Goal: Transaction & Acquisition: Purchase product/service

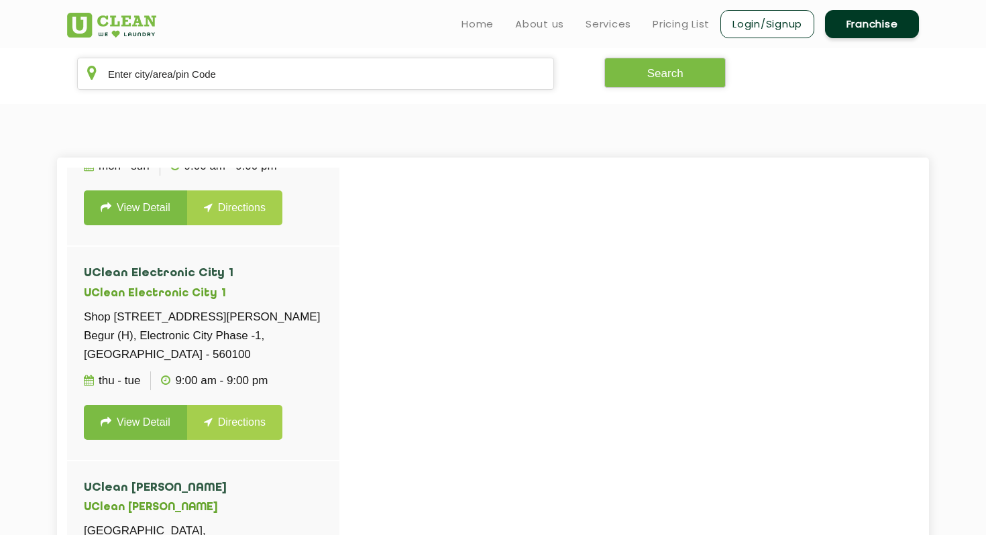
scroll to position [20966, 0]
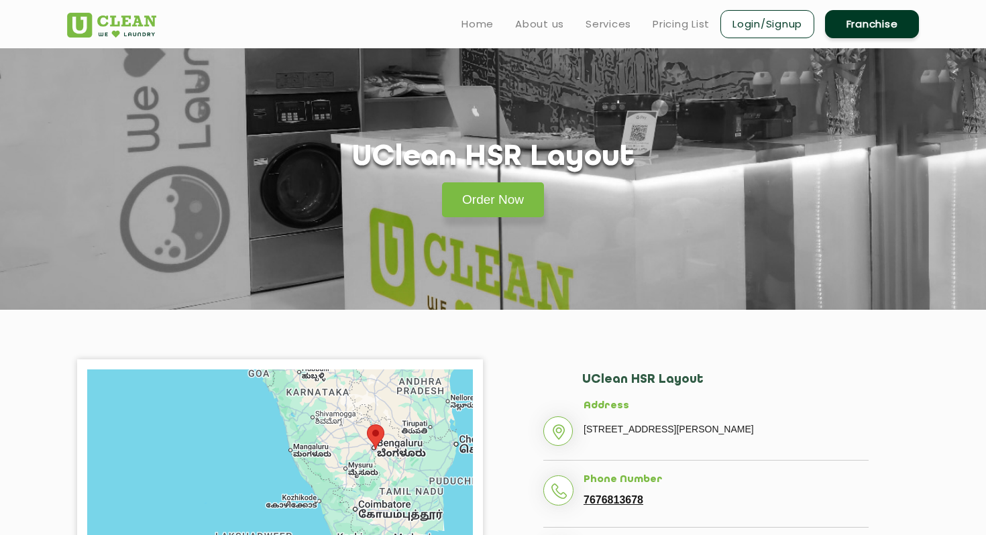
scroll to position [266, 0]
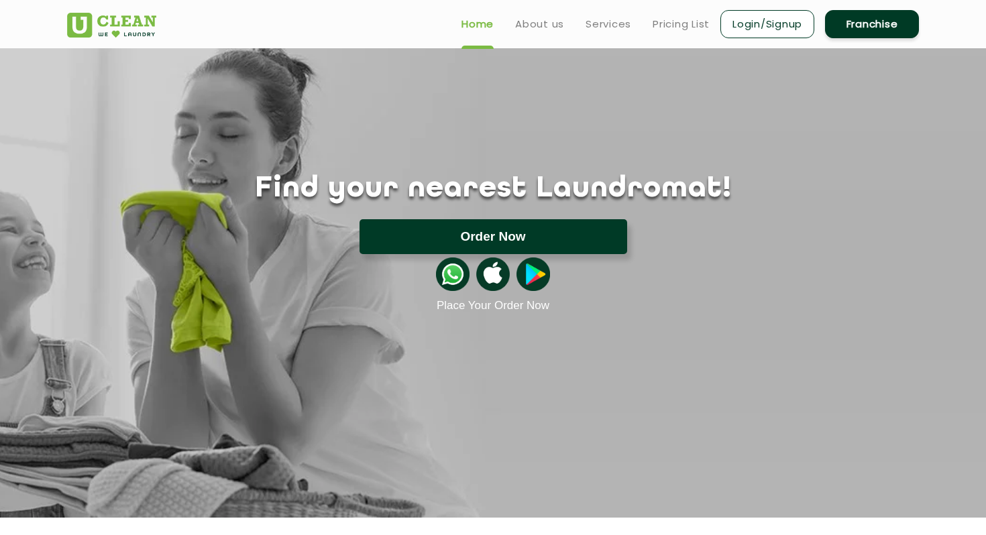
click at [457, 236] on button "Order Now" at bounding box center [493, 236] width 268 height 35
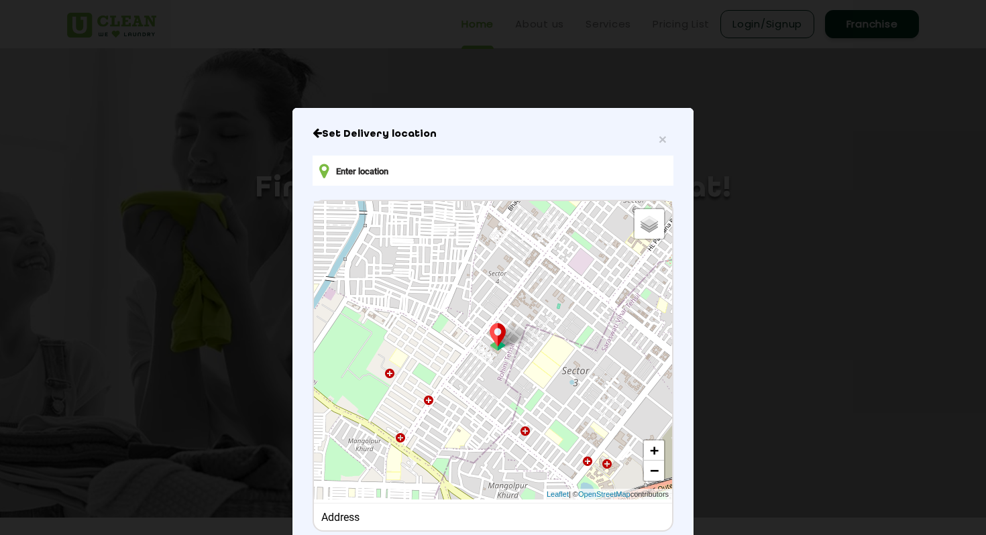
click at [467, 168] on input "text" at bounding box center [493, 171] width 361 height 30
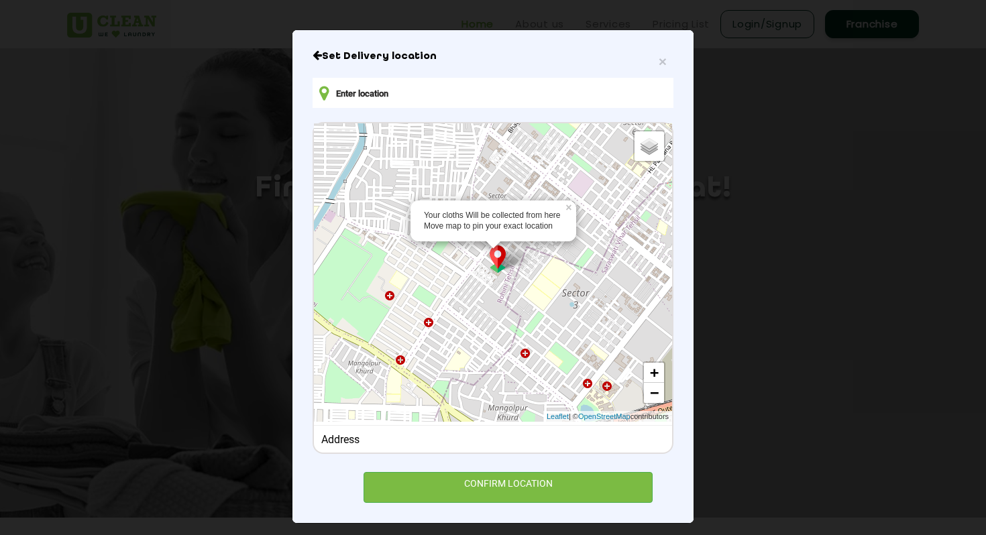
scroll to position [85, 0]
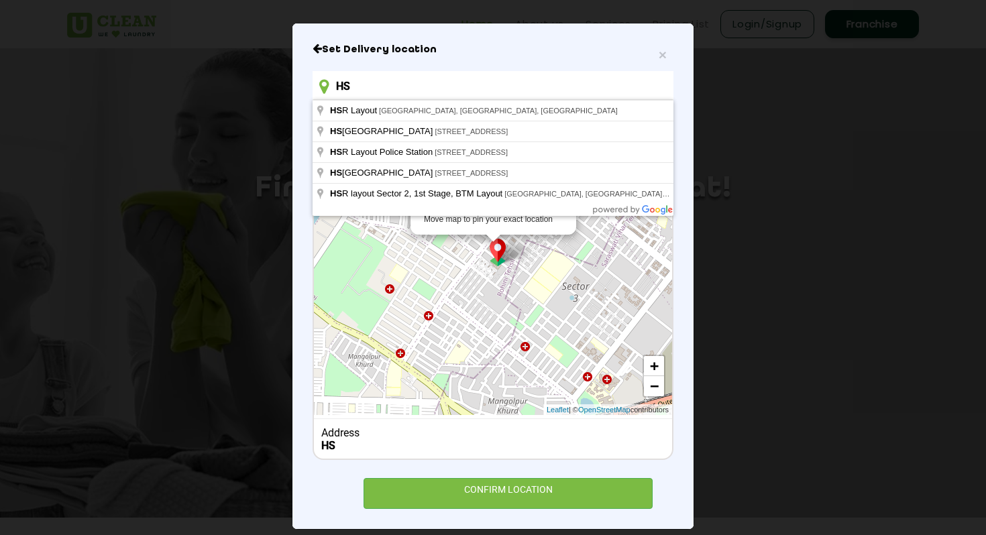
type input "H"
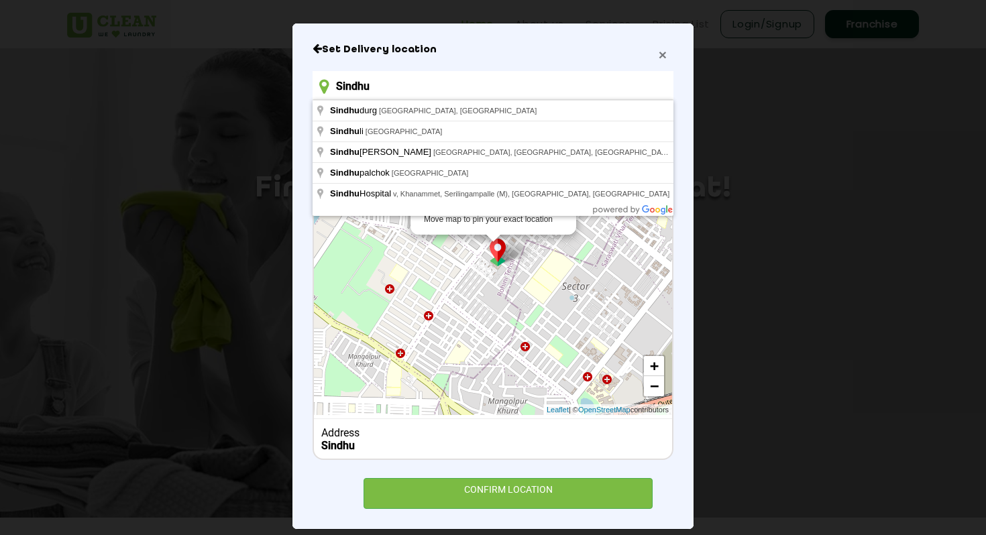
type input "Sindhu"
click at [666, 53] on span "×" at bounding box center [663, 54] width 8 height 15
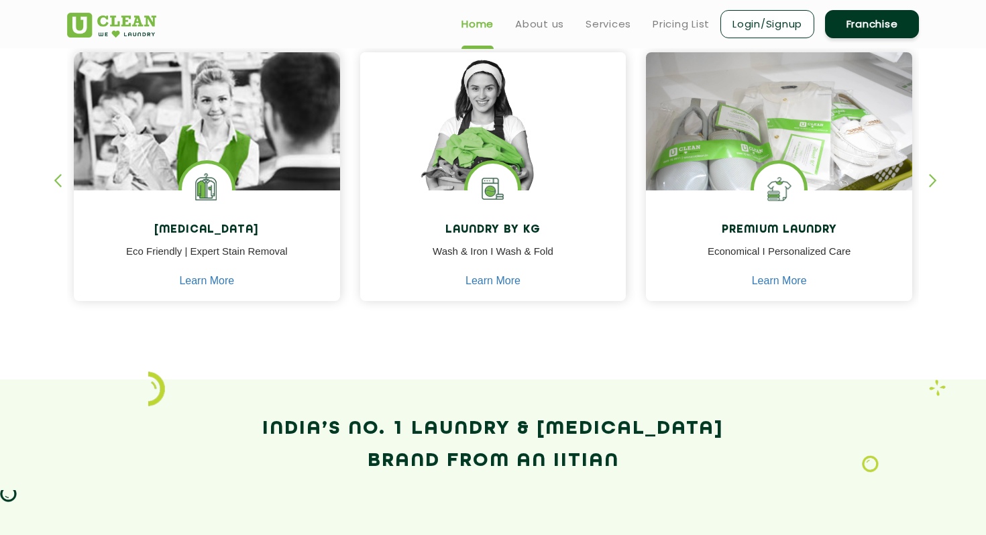
scroll to position [577, 0]
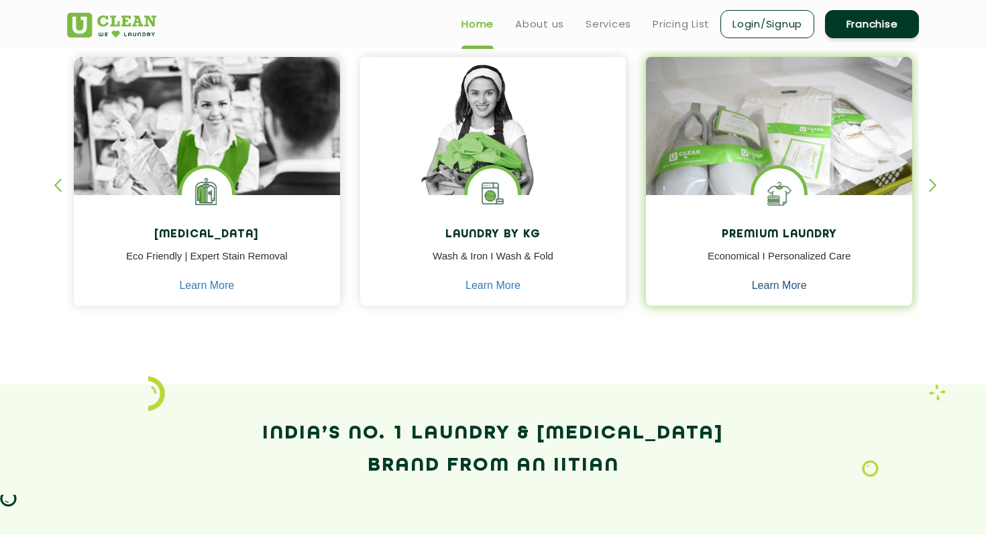
click at [770, 286] on link "Learn More" at bounding box center [779, 286] width 55 height 12
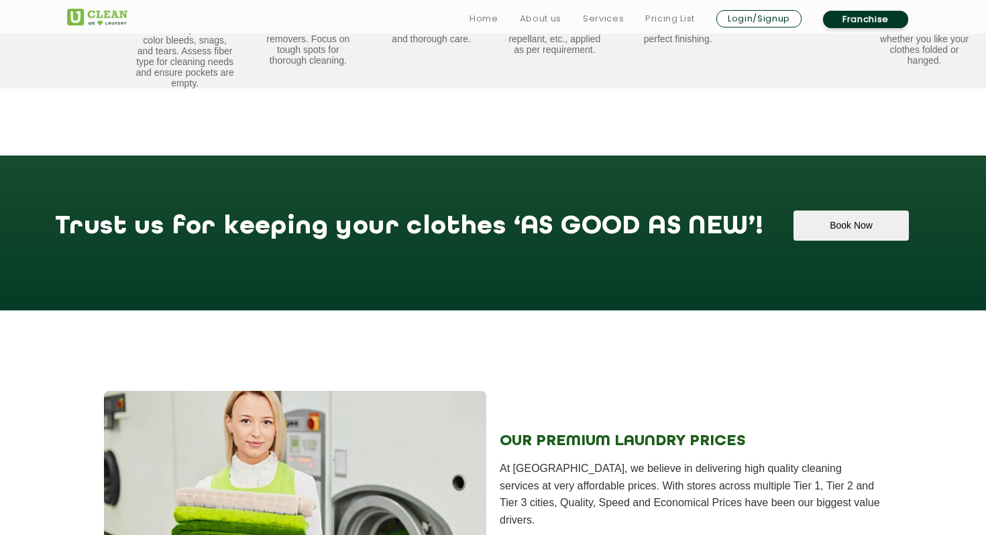
scroll to position [1064, 0]
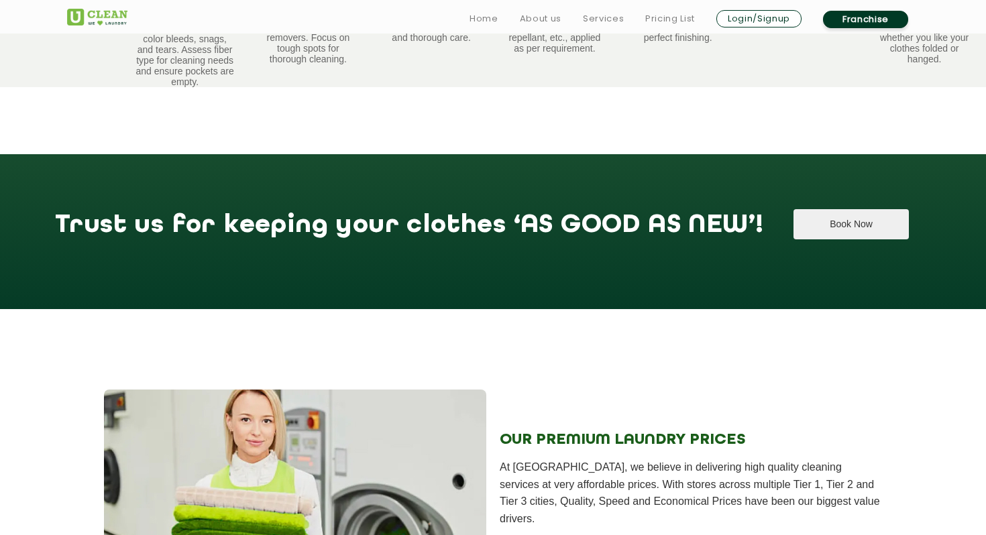
click at [793, 217] on button "Book Now" at bounding box center [850, 224] width 115 height 30
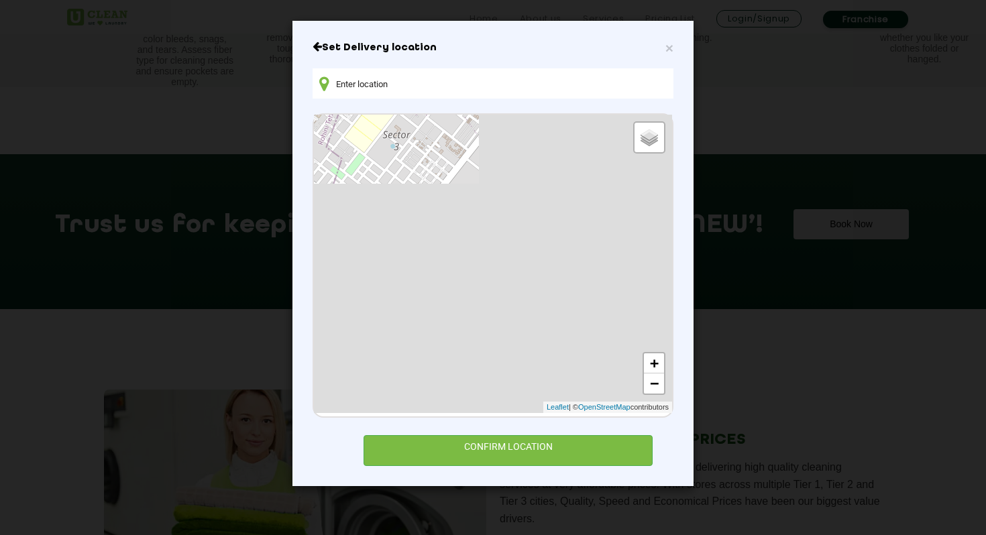
click at [500, 85] on input "text" at bounding box center [493, 83] width 361 height 30
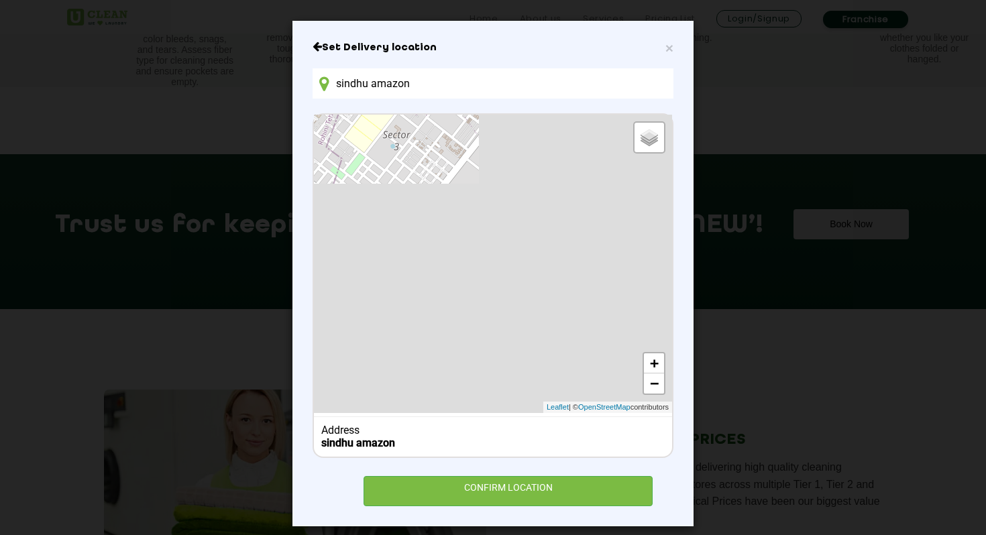
click at [470, 87] on input "sindhu amazon" at bounding box center [493, 83] width 361 height 30
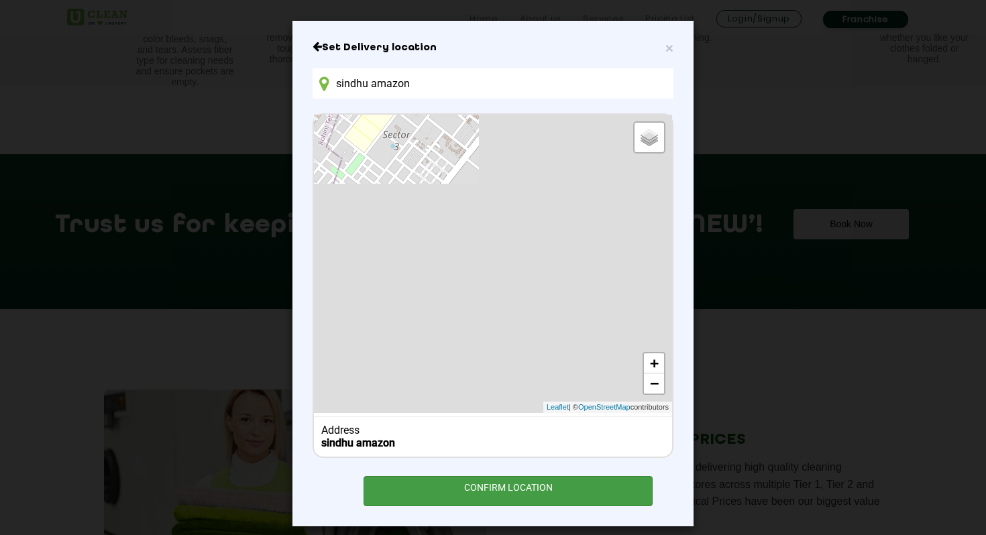
type input "sindhu amazon"
click at [451, 486] on div "CONFIRM LOCATION" at bounding box center [507, 491] width 289 height 30
click at [485, 490] on div "CONFIRM LOCATION" at bounding box center [507, 491] width 289 height 30
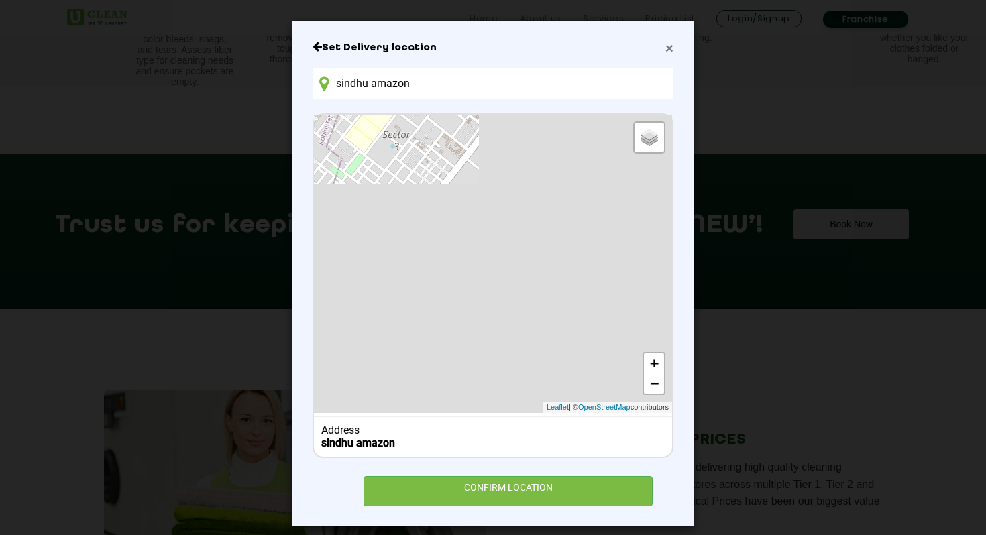
click at [671, 48] on span "×" at bounding box center [669, 47] width 8 height 15
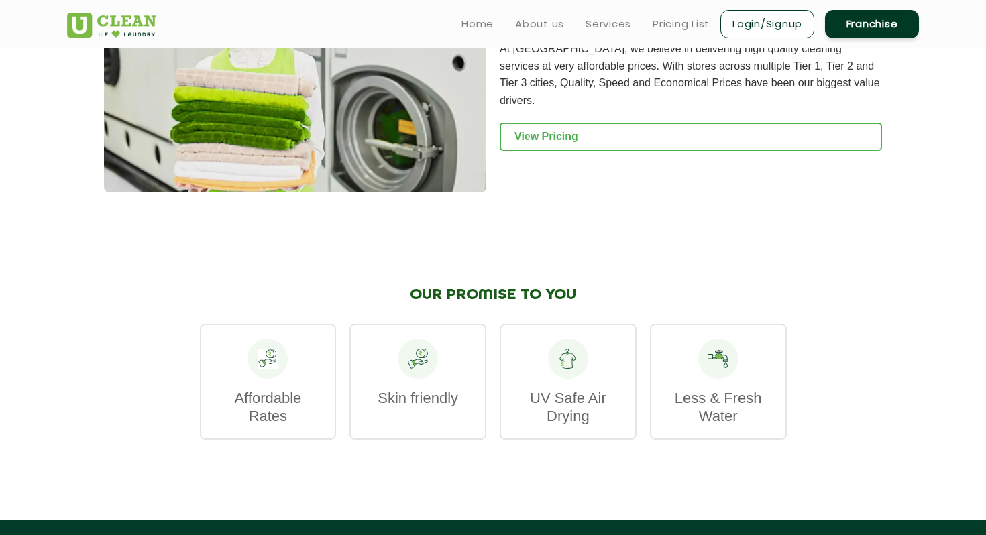
scroll to position [1195, 0]
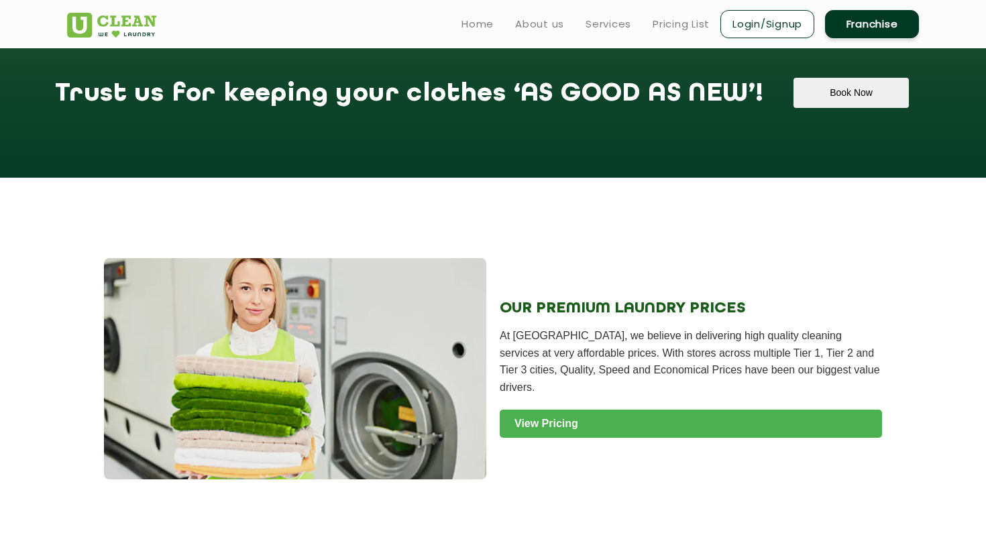
click at [632, 414] on link "View Pricing" at bounding box center [691, 424] width 382 height 28
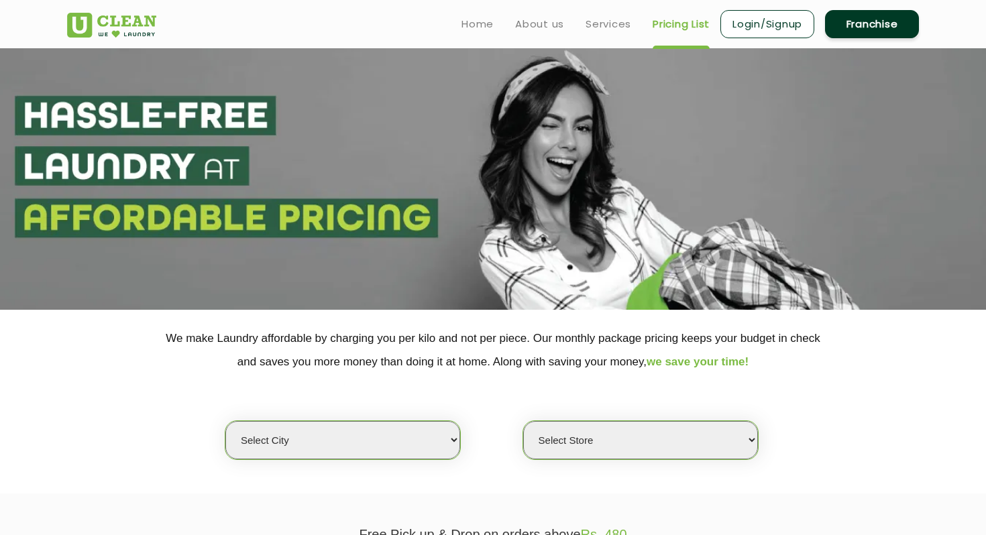
click at [364, 449] on select "Select city Aalo Agartala Agra Ahmedabad Akola Aligarh Alwar - UClean Select Am…" at bounding box center [342, 440] width 235 height 38
select select "6"
click at [225, 421] on select "Select city Aalo Agartala Agra Ahmedabad Akola Aligarh Alwar - UClean Select Am…" at bounding box center [342, 440] width 235 height 38
click at [561, 431] on select "Select Store" at bounding box center [640, 440] width 235 height 38
select select "316"
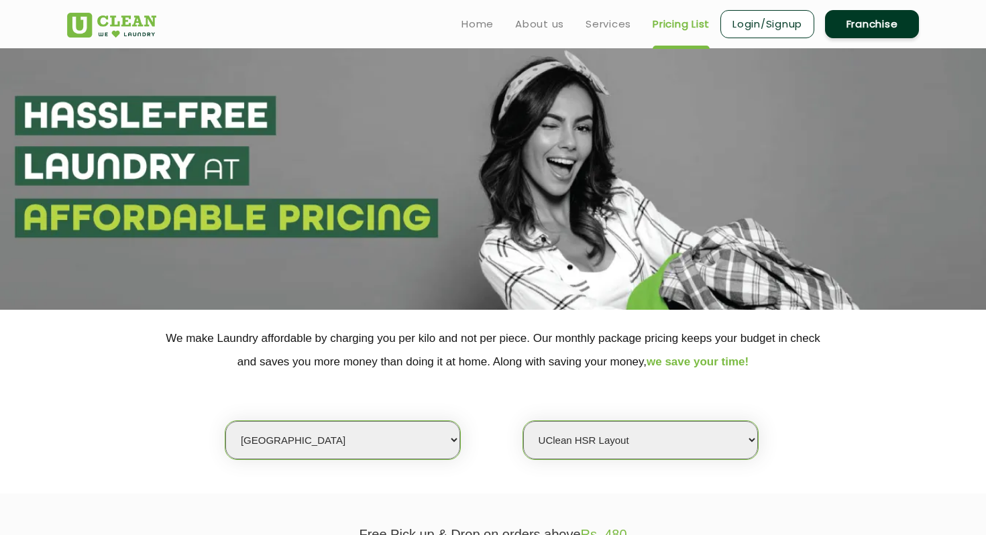
click at [523, 421] on select "Select Store UClean Bhartiya city UClean Hunasamaranahalli UClean KR Puram Beng…" at bounding box center [640, 440] width 235 height 38
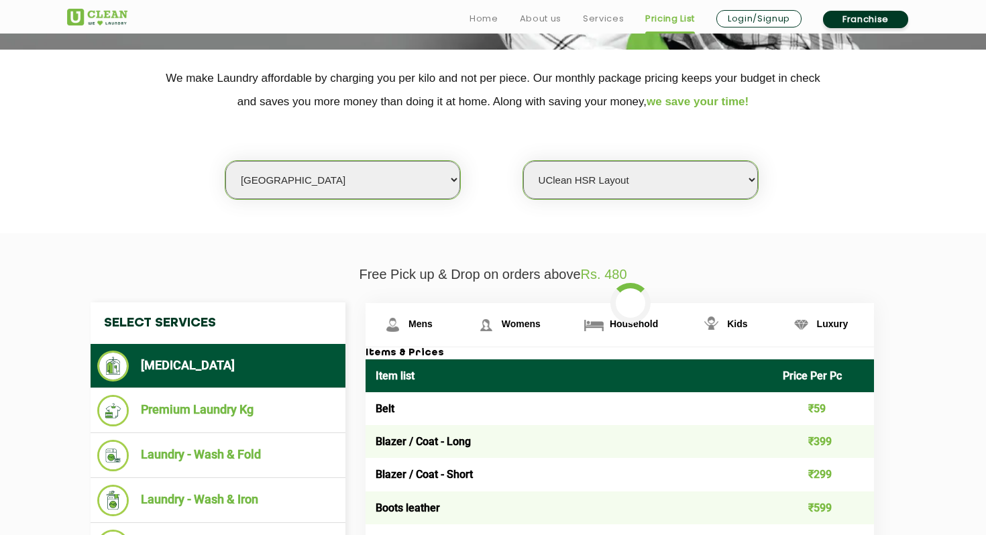
scroll to position [333, 0]
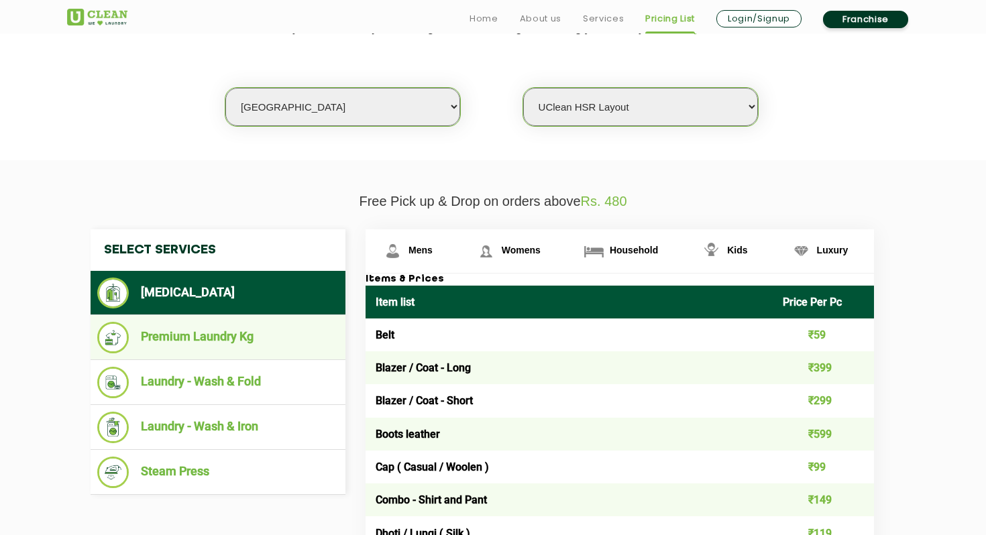
click at [223, 342] on li "Premium Laundry Kg" at bounding box center [217, 338] width 241 height 32
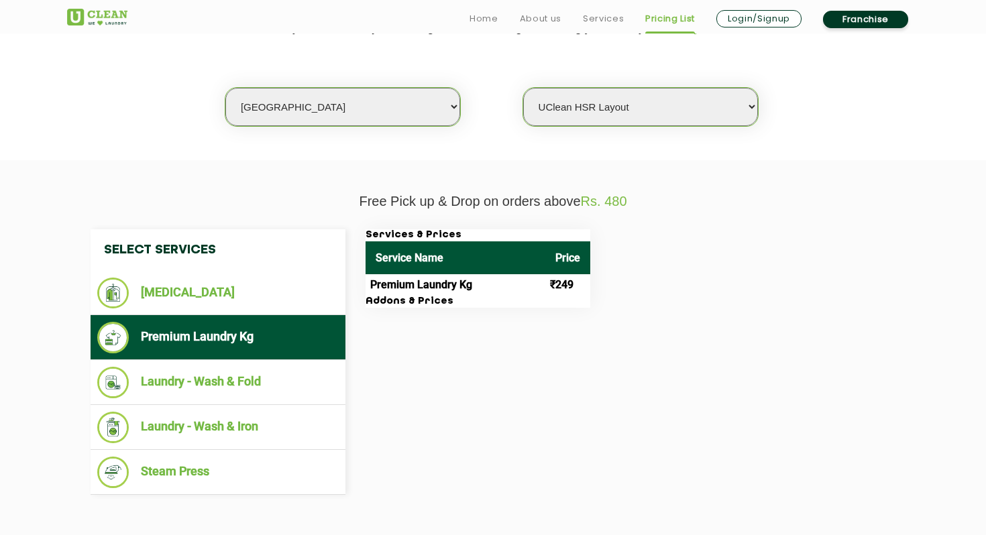
click at [564, 290] on td "₹249" at bounding box center [567, 284] width 45 height 21
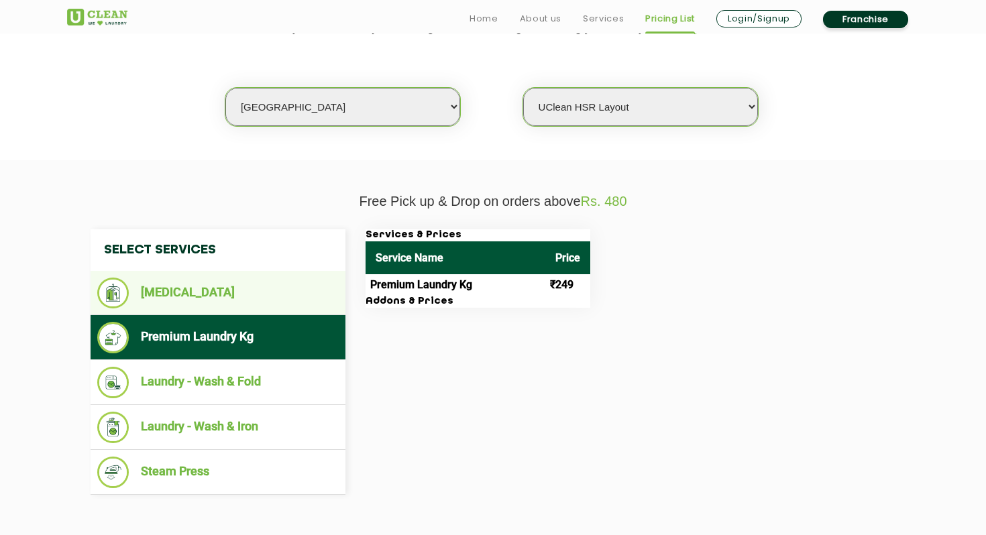
click at [242, 296] on li "[MEDICAL_DATA]" at bounding box center [217, 293] width 241 height 31
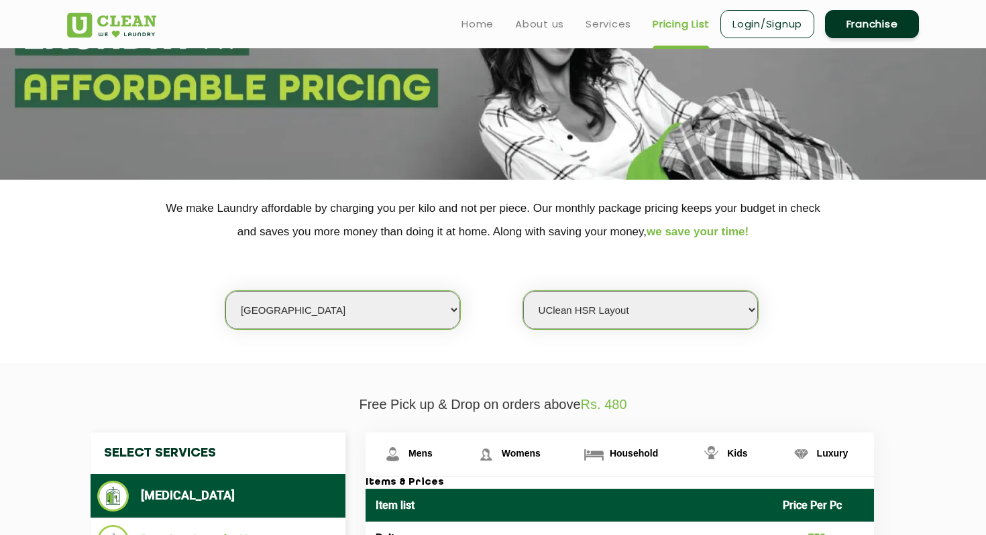
scroll to position [0, 0]
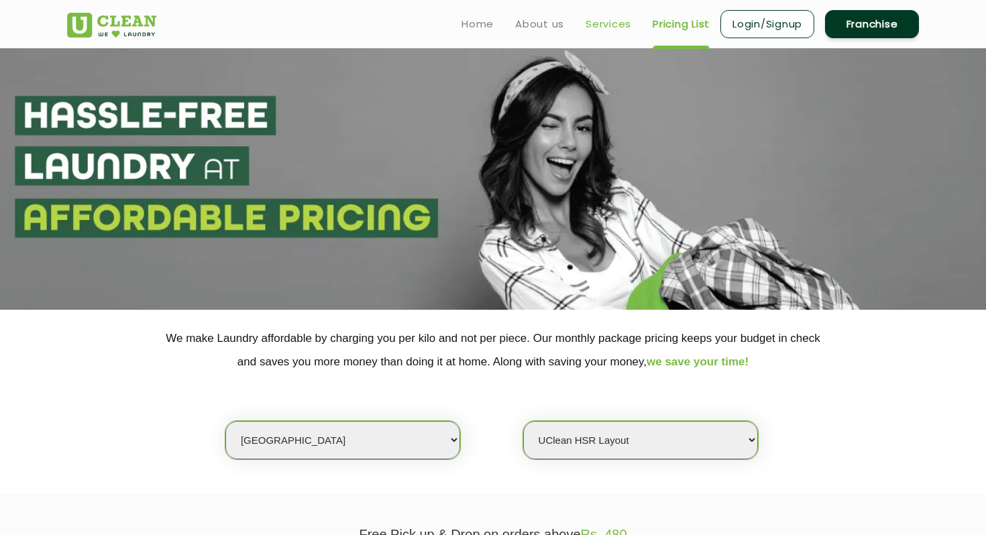
click at [616, 29] on link "Services" at bounding box center [608, 24] width 46 height 16
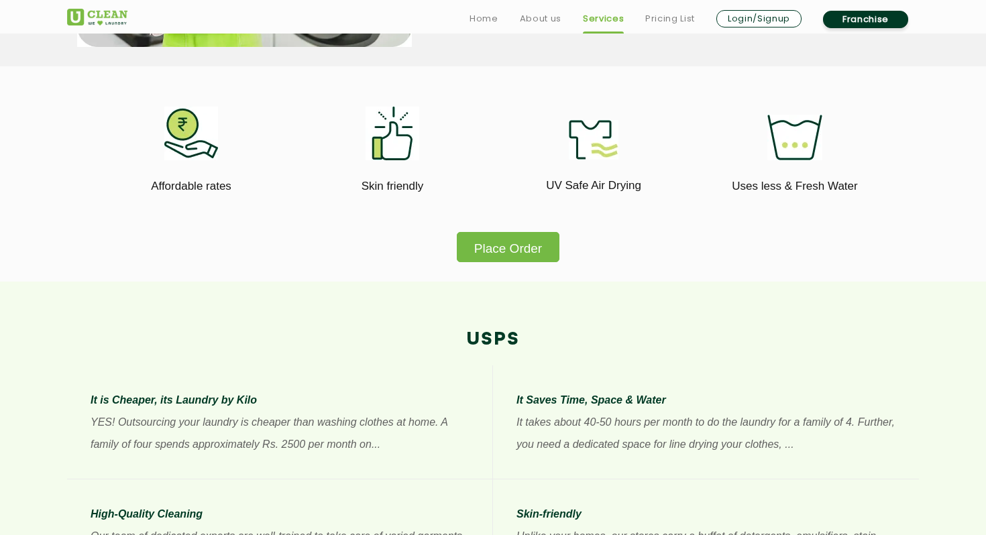
scroll to position [763, 0]
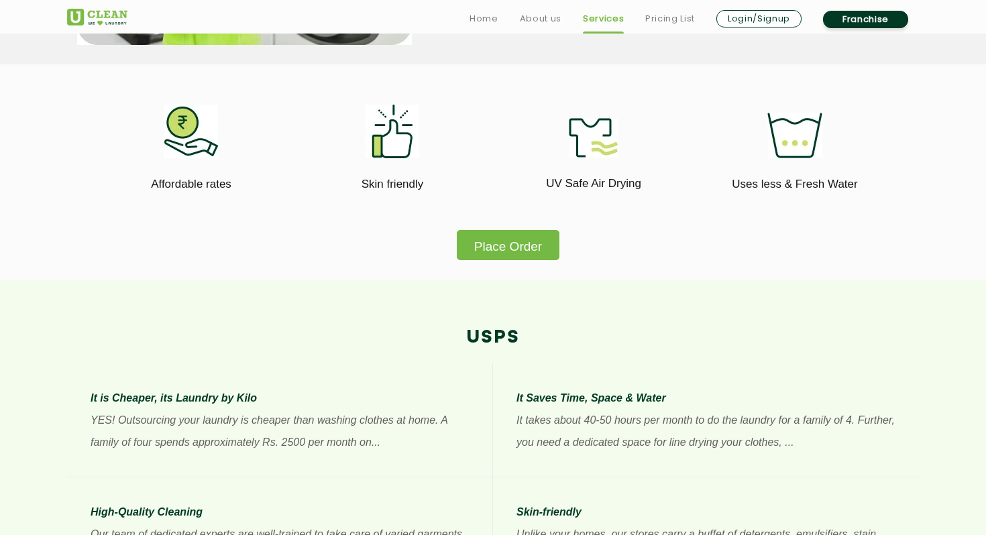
click at [485, 235] on button "Place Order" at bounding box center [508, 245] width 103 height 30
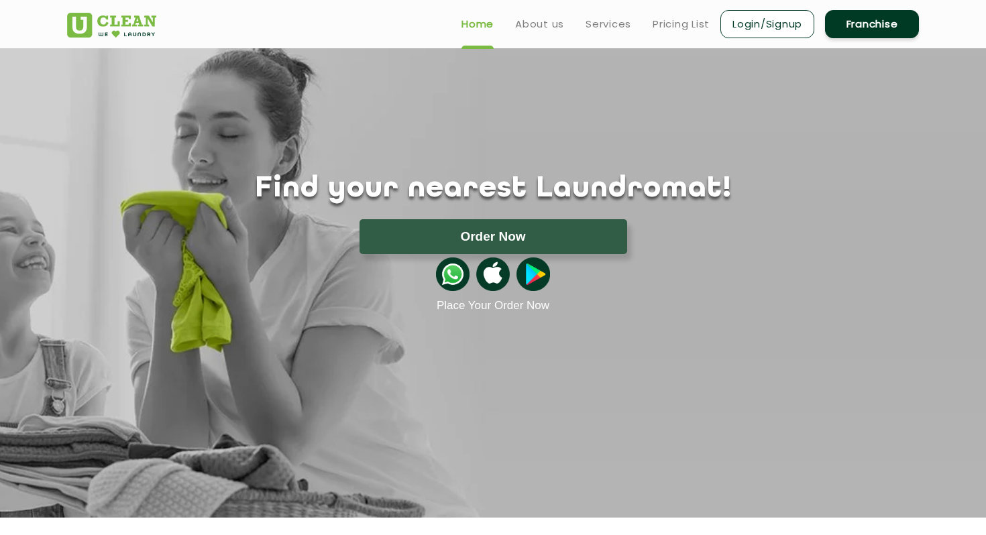
click at [527, 245] on button "Order Now" at bounding box center [493, 236] width 268 height 35
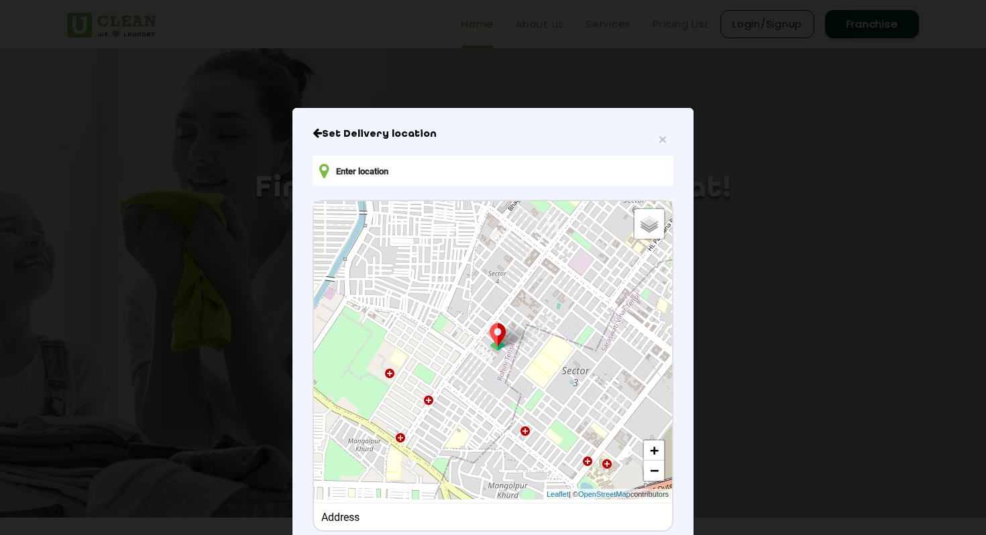
click at [515, 176] on input "text" at bounding box center [493, 171] width 361 height 30
click at [500, 335] on img at bounding box center [497, 336] width 25 height 27
click at [500, 332] on img at bounding box center [497, 336] width 25 height 27
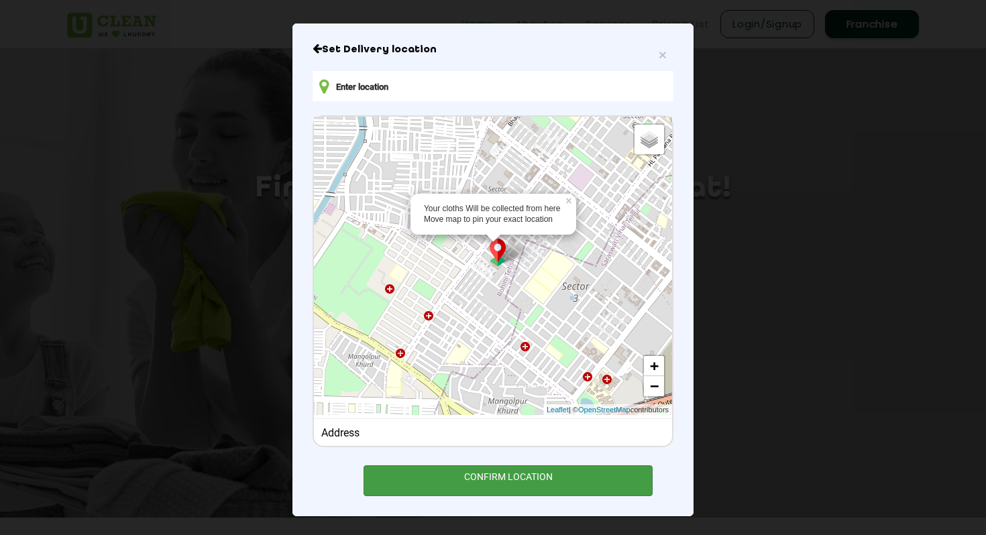
click at [472, 479] on div "CONFIRM LOCATION" at bounding box center [507, 480] width 289 height 30
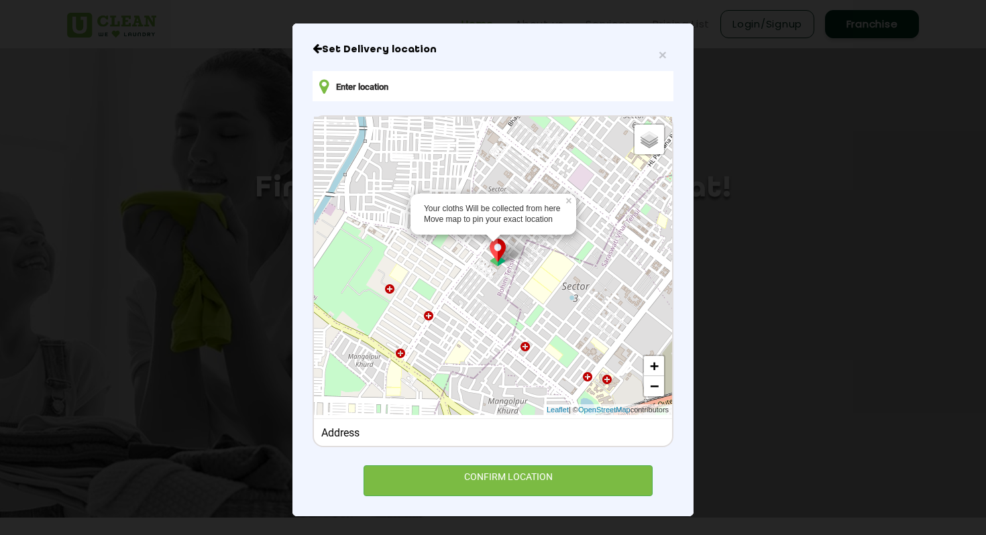
click at [514, 71] on input "text" at bounding box center [493, 86] width 361 height 30
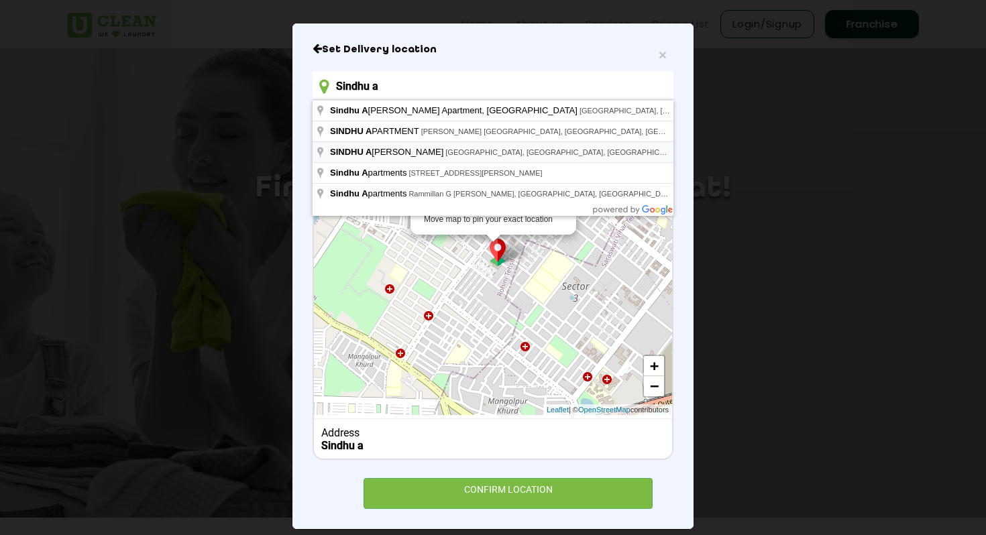
type input "SINDHU AMAZON, Outer Ring Road, Bellandur, Bengaluru, Karnataka, India"
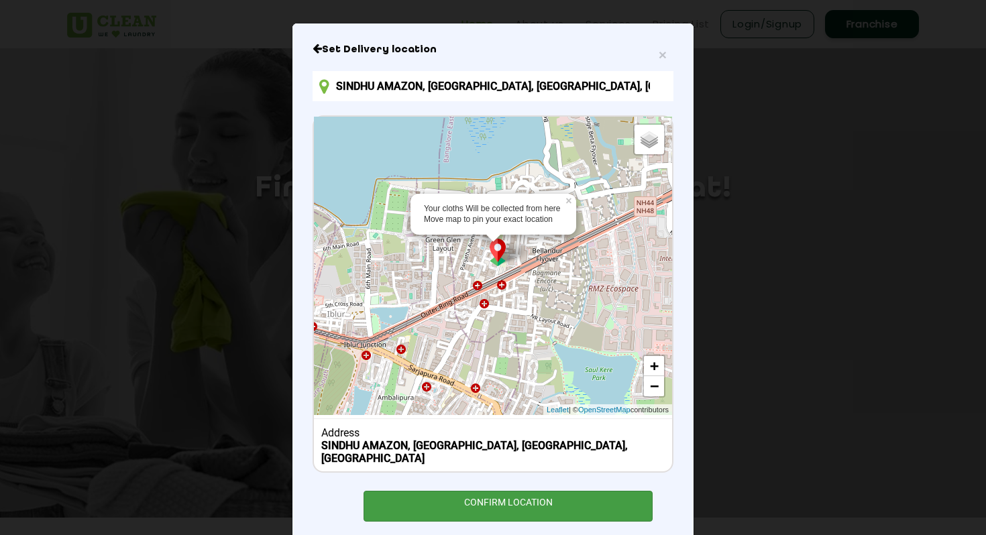
click at [526, 500] on div "CONFIRM LOCATION" at bounding box center [507, 506] width 289 height 30
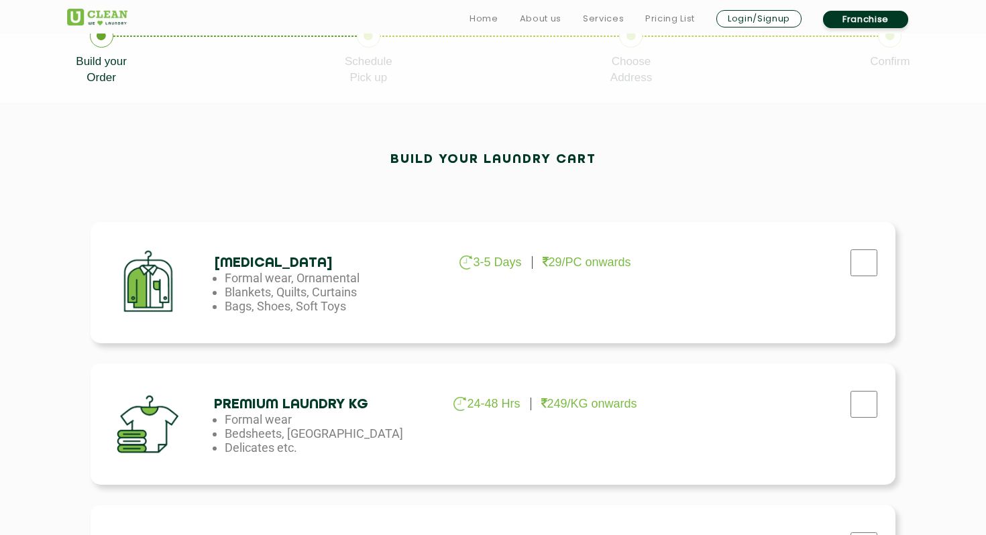
scroll to position [306, 0]
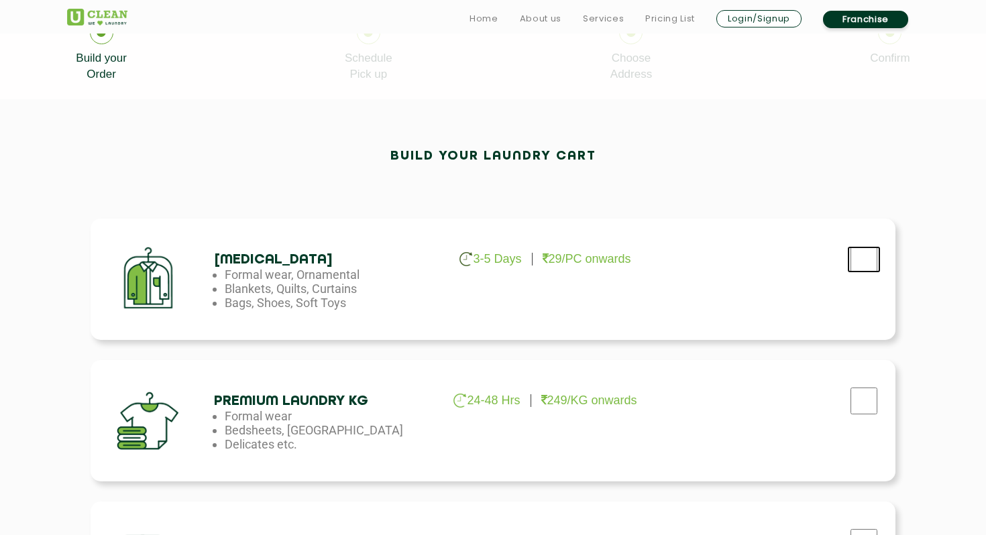
click at [864, 261] on input "checkbox" at bounding box center [864, 259] width 34 height 27
checkbox input "true"
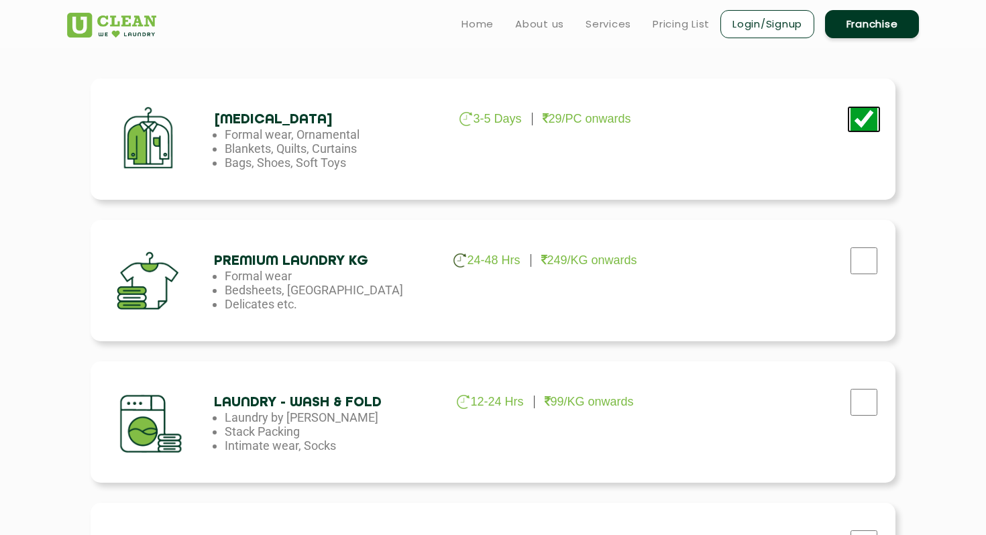
scroll to position [423, 0]
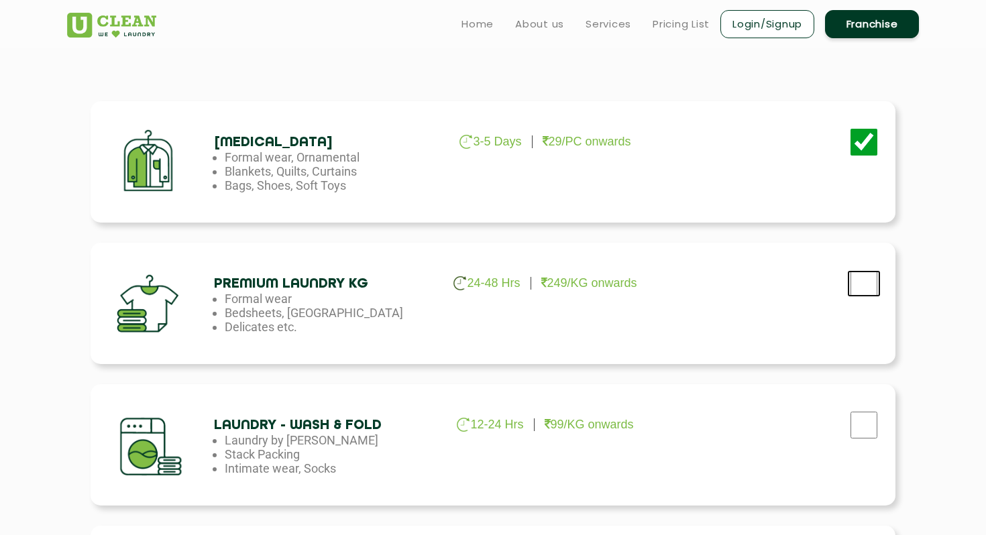
click at [866, 156] on input "checkbox" at bounding box center [864, 142] width 34 height 27
checkbox input "true"
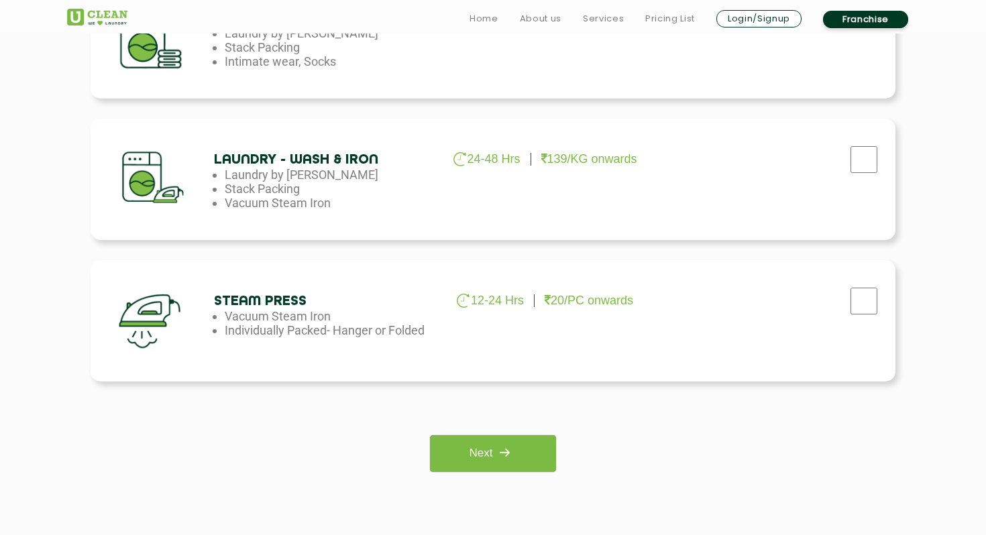
scroll to position [836, 0]
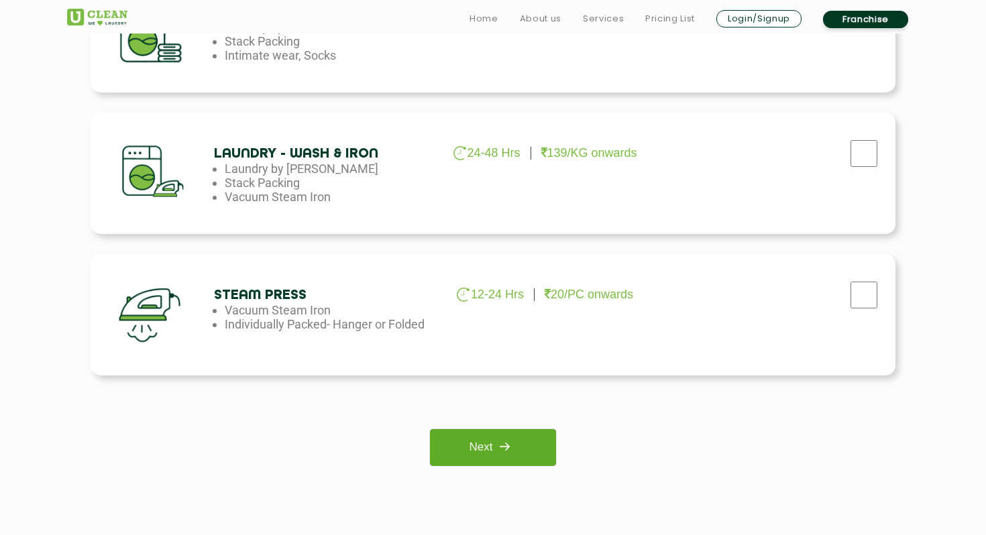
click at [525, 446] on link "Next" at bounding box center [492, 447] width 125 height 37
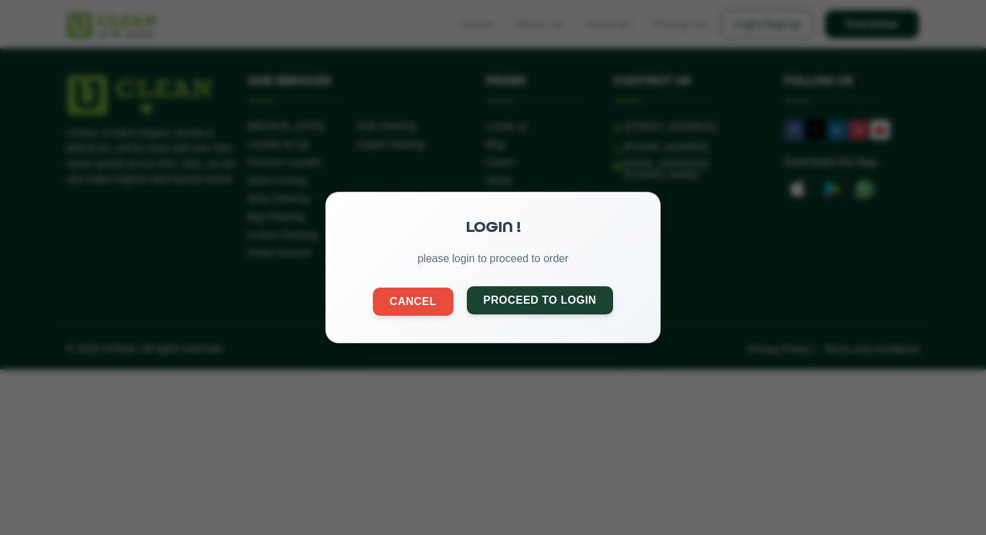
click at [547, 296] on button "Proceed to Login" at bounding box center [540, 300] width 147 height 28
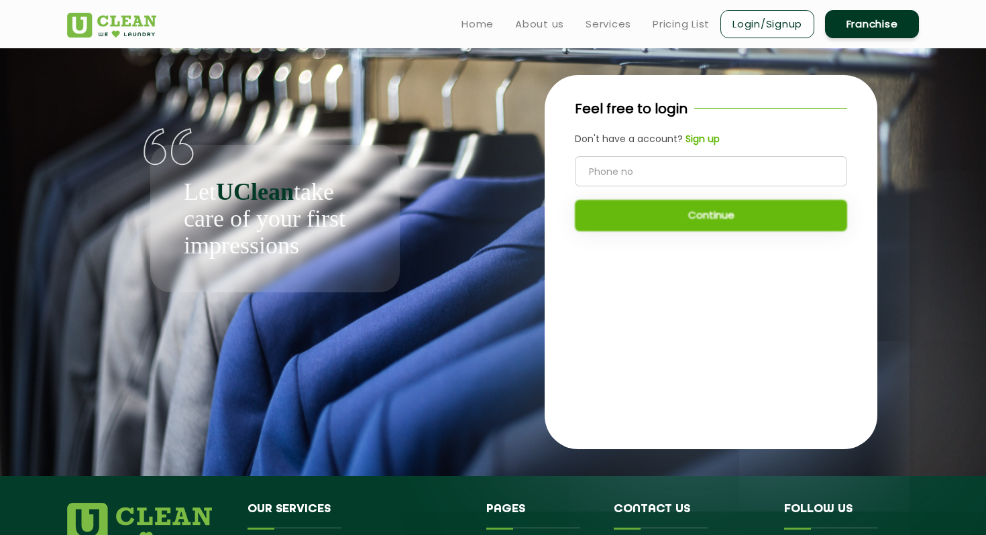
click at [616, 174] on input "tel" at bounding box center [711, 171] width 272 height 30
type input "8971798802"
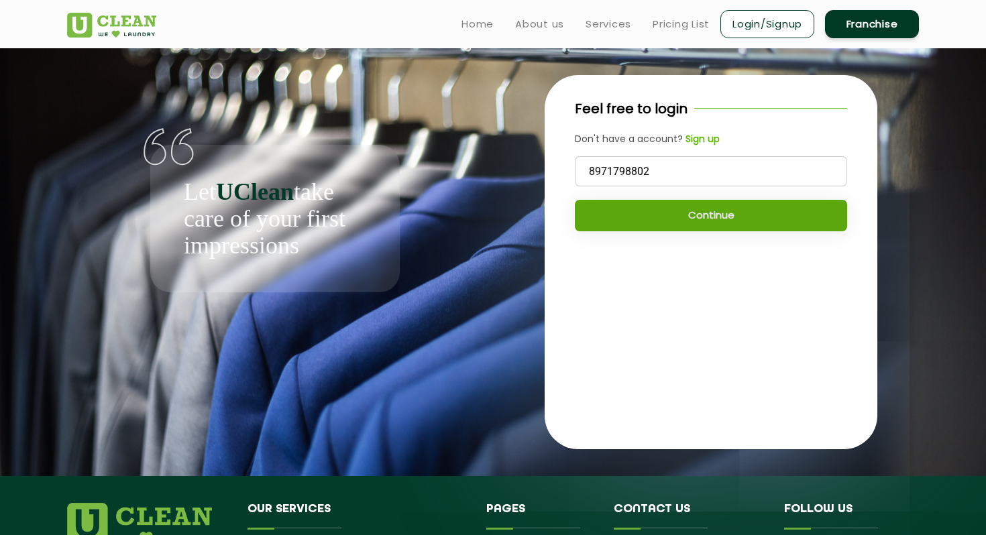
click at [608, 217] on button "Continue" at bounding box center [711, 216] width 272 height 32
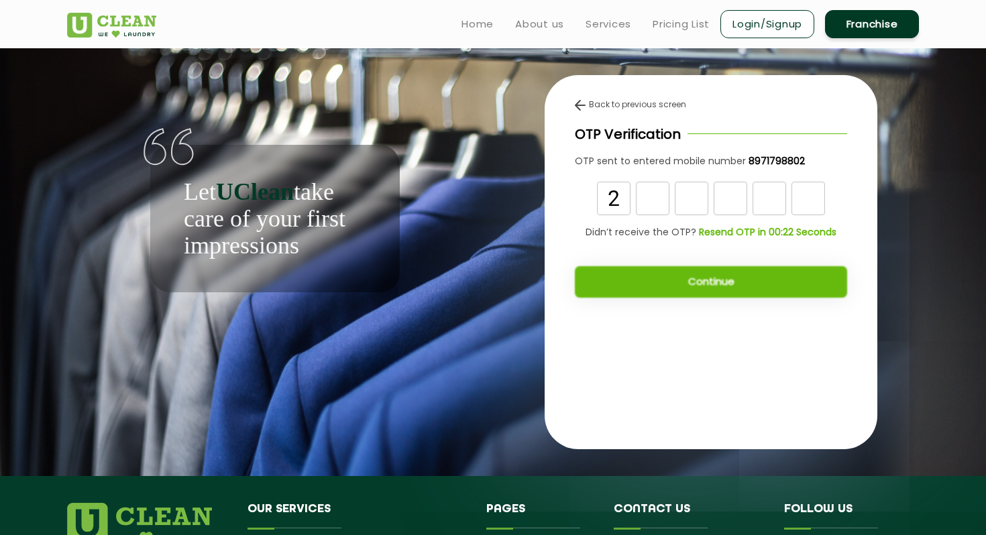
type input "2"
type input "5"
type input "8"
type input "0"
type input "7"
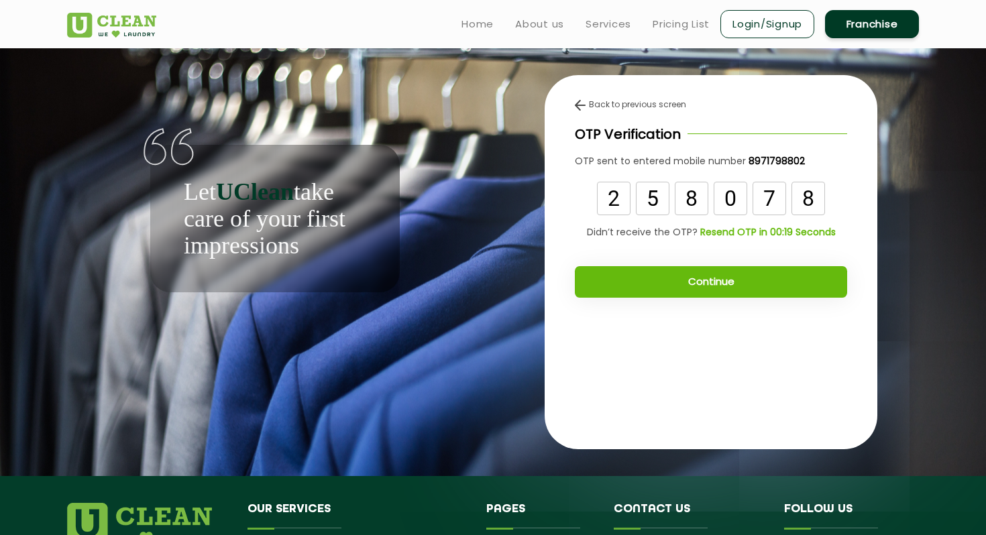
type input "8"
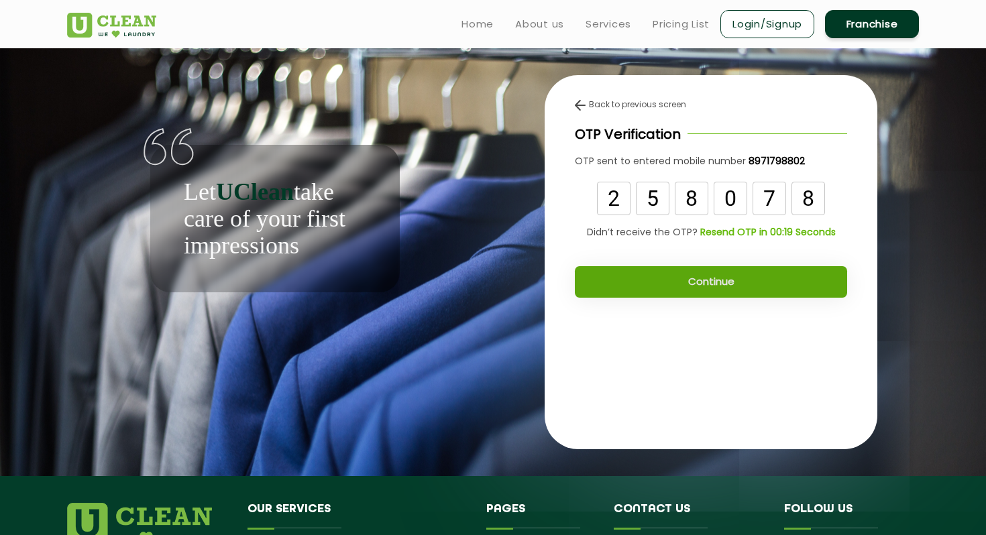
click at [628, 282] on button "Continue" at bounding box center [711, 282] width 272 height 32
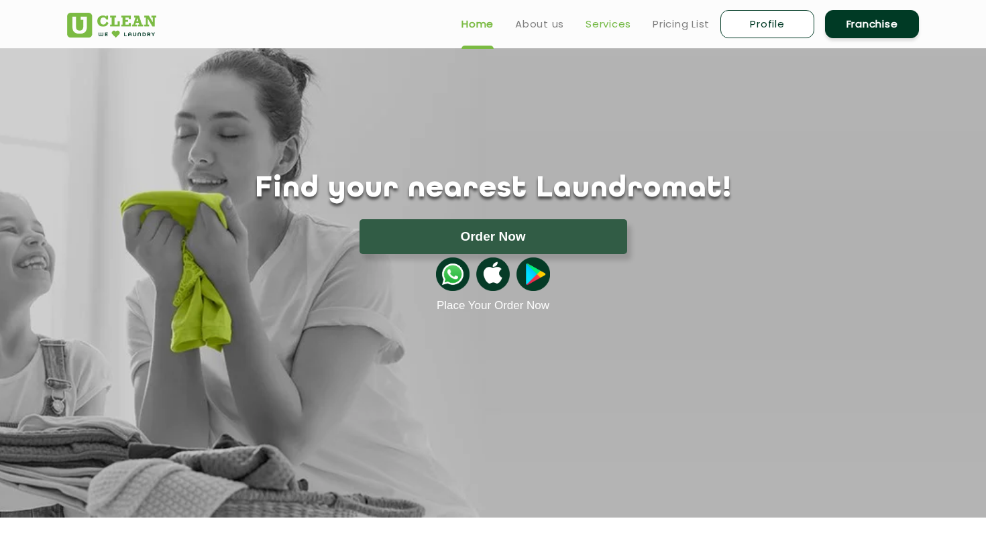
click at [588, 20] on link "Services" at bounding box center [608, 24] width 46 height 16
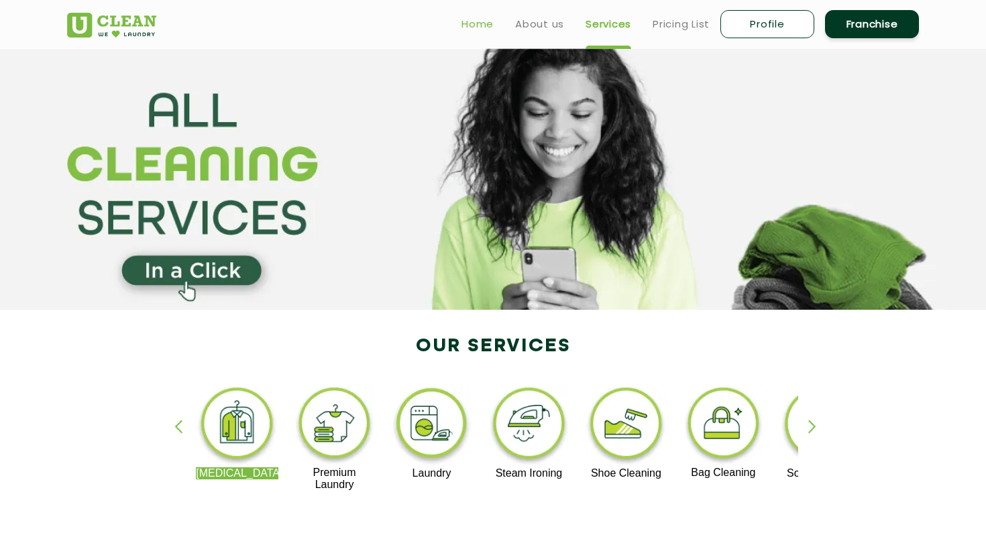
click at [472, 17] on link "Home" at bounding box center [477, 24] width 32 height 16
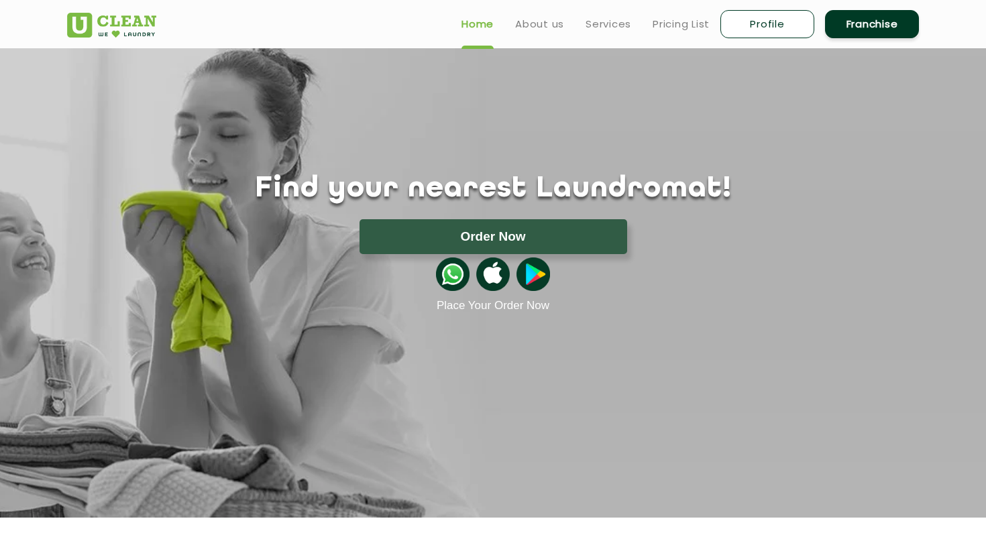
click at [503, 235] on button "Order Now" at bounding box center [493, 236] width 268 height 35
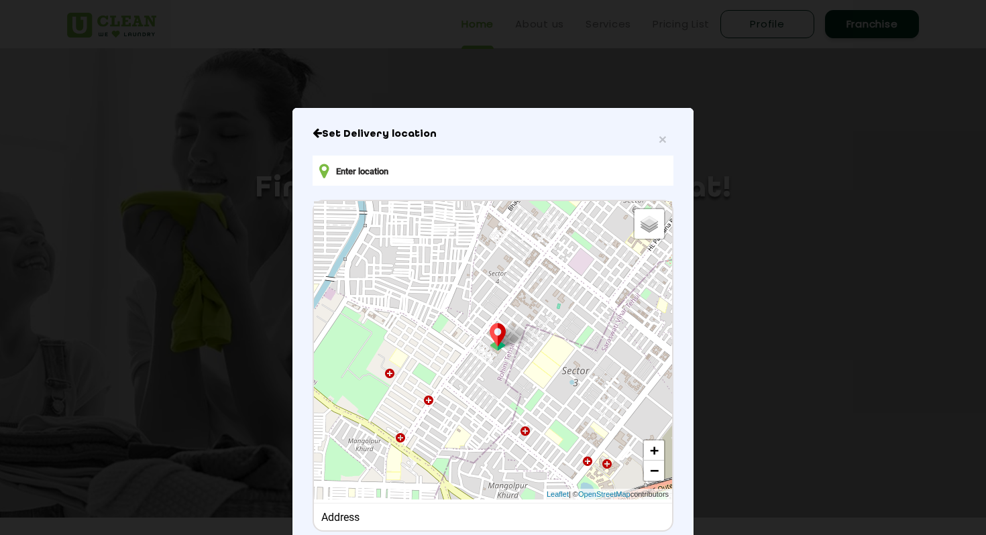
scroll to position [85, 0]
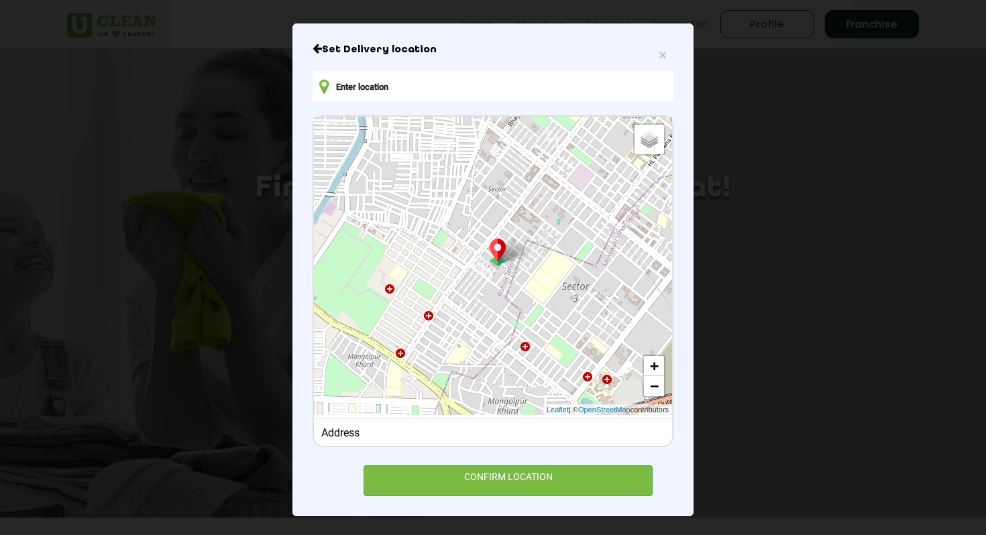
click at [426, 87] on input "text" at bounding box center [493, 86] width 361 height 30
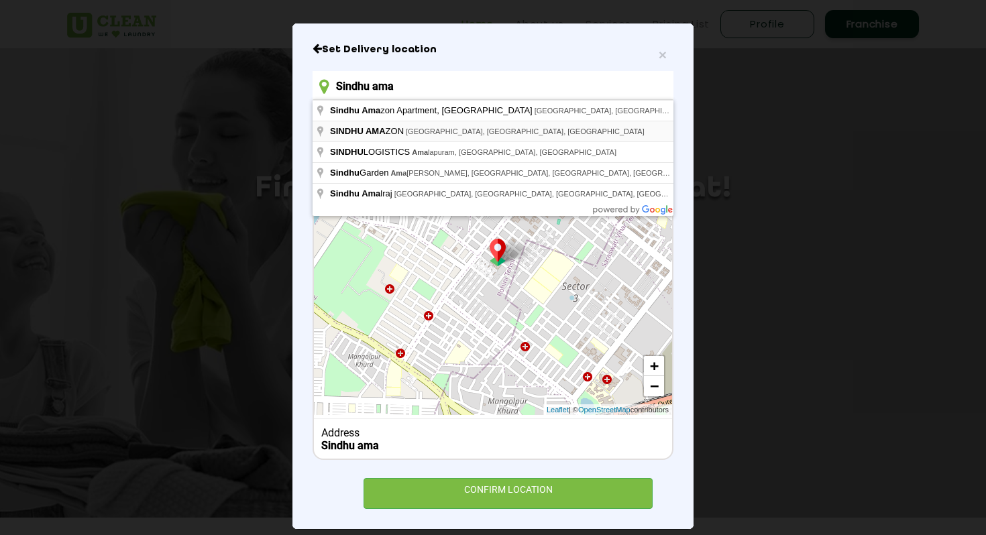
type input "SINDHU AMAZON, Outer Ring Road, Bellandur, Bengaluru, Karnataka, India"
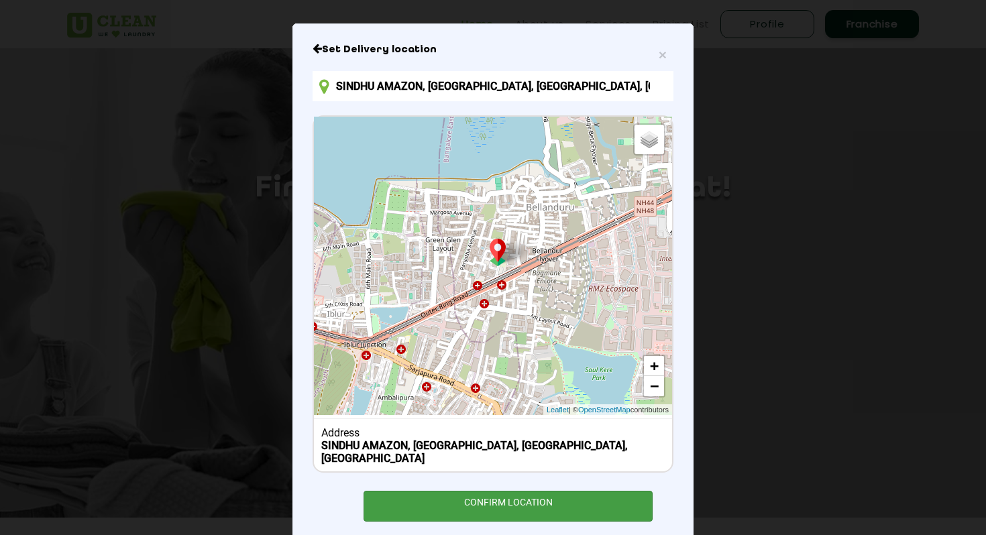
click at [471, 504] on div "CONFIRM LOCATION" at bounding box center [507, 506] width 289 height 30
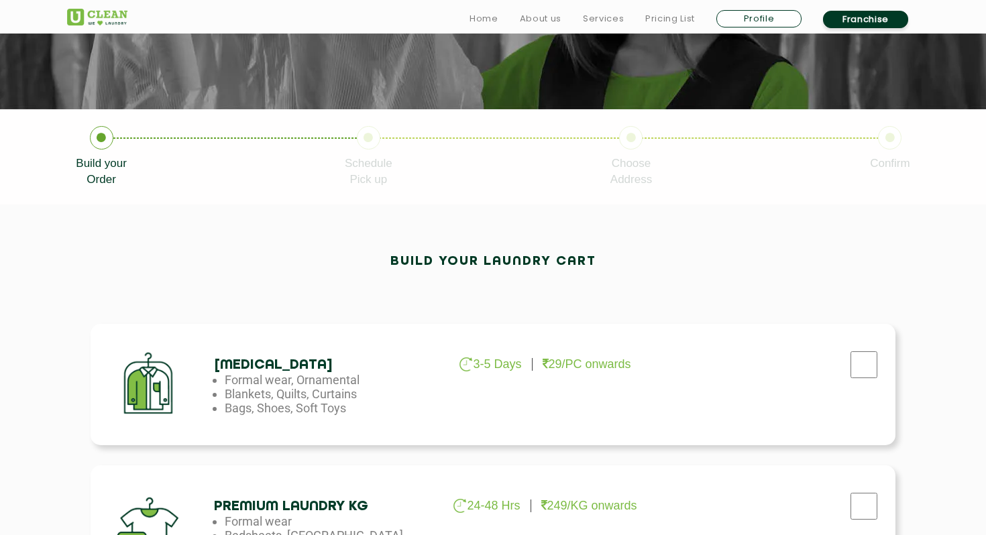
scroll to position [225, 0]
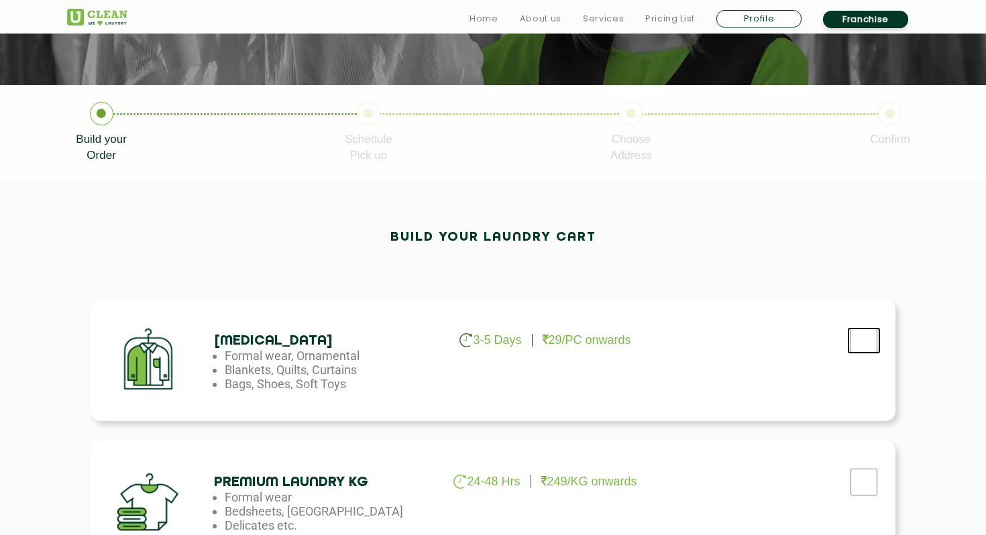
click at [856, 347] on input "checkbox" at bounding box center [864, 340] width 34 height 27
checkbox input "true"
click at [857, 354] on input "checkbox" at bounding box center [864, 340] width 34 height 27
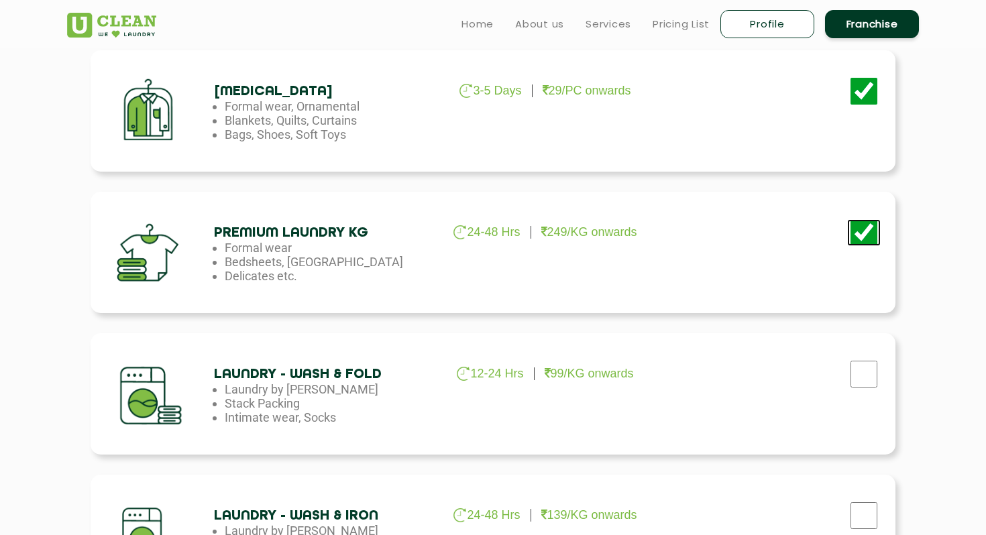
scroll to position [466, 0]
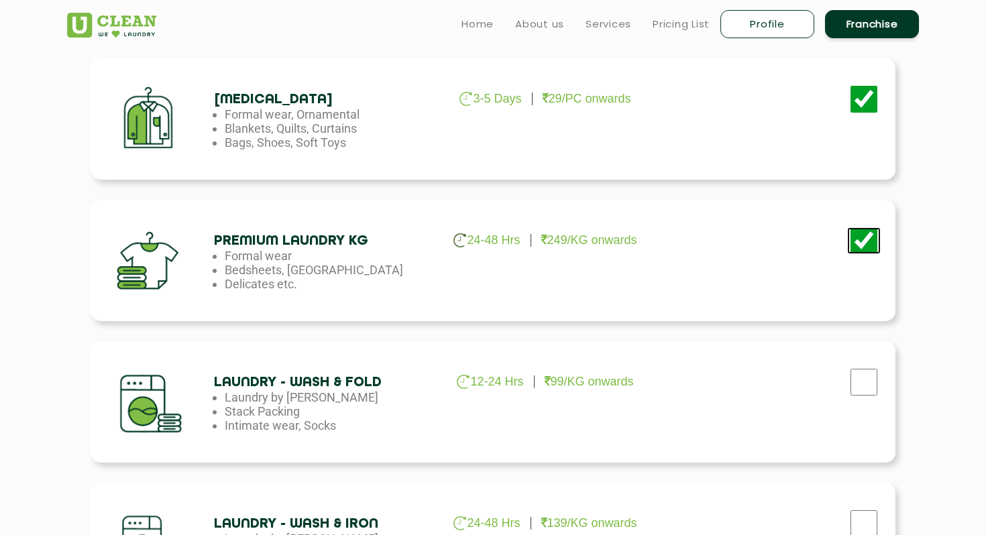
click at [859, 113] on input "checkbox" at bounding box center [864, 99] width 34 height 27
checkbox input "false"
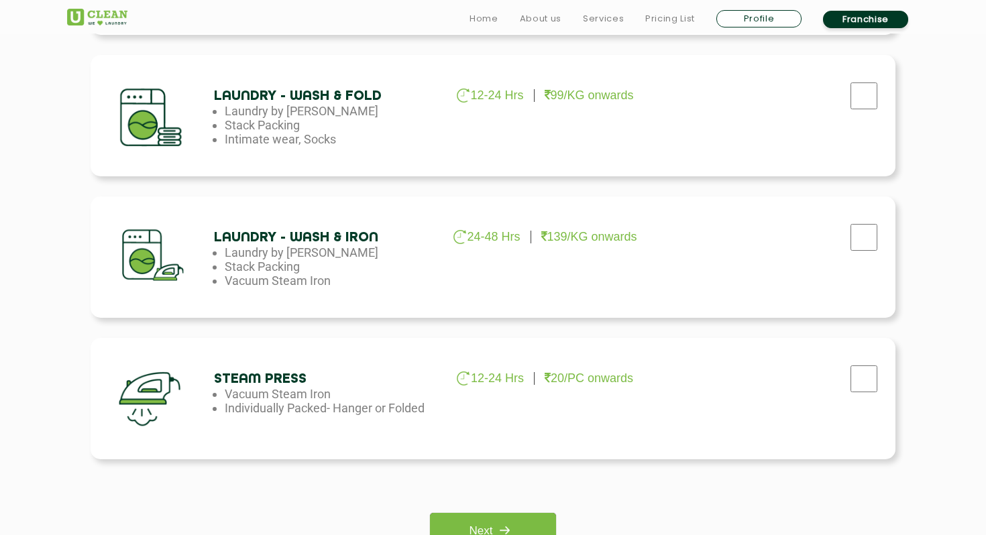
scroll to position [894, 0]
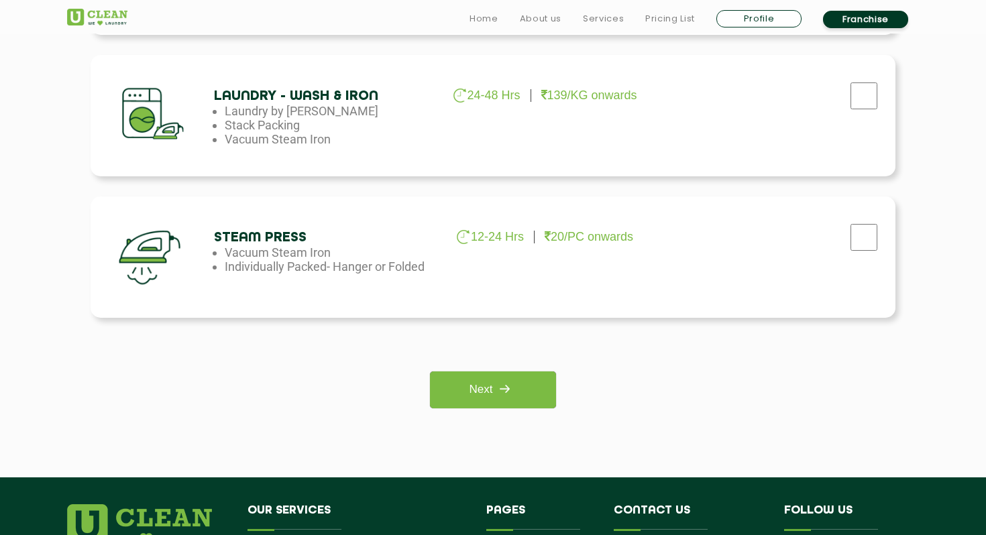
click at [524, 410] on div "Dry Cleaning 3-5 Days 29/PC onwards Formal wear, Ornamental Blankets, Quilts, C…" at bounding box center [493, 9] width 872 height 838
click at [524, 394] on link "Next" at bounding box center [492, 390] width 125 height 37
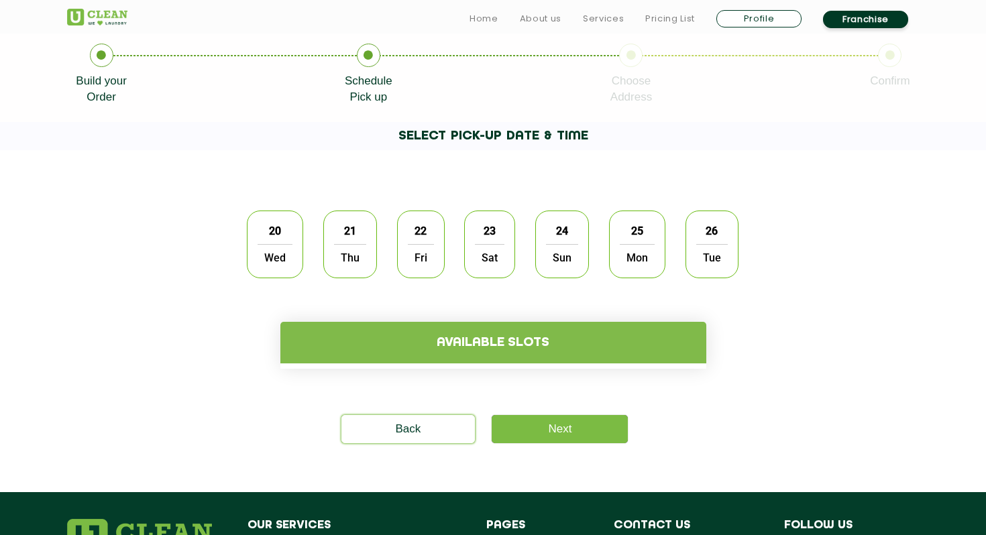
scroll to position [294, 0]
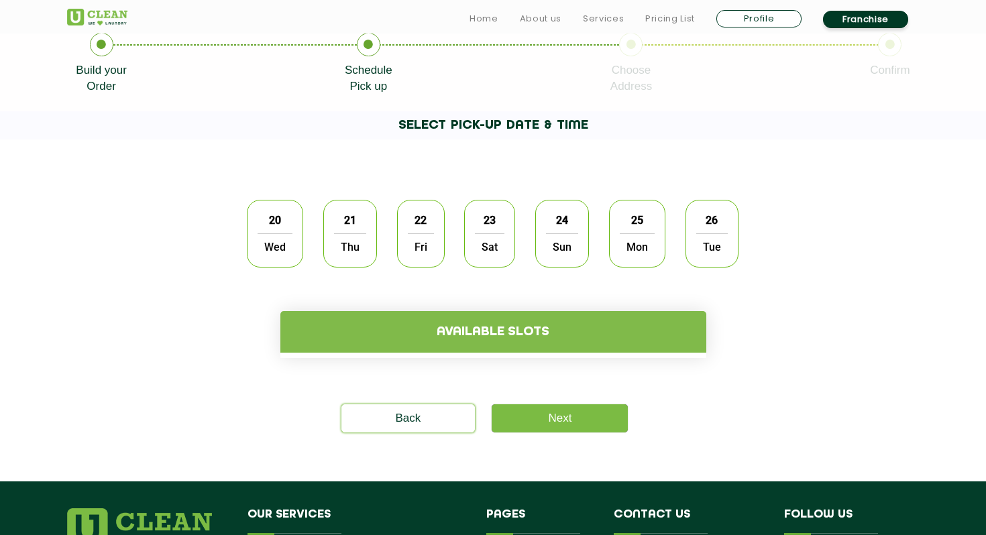
click at [270, 247] on span "Wed" at bounding box center [275, 246] width 35 height 27
click at [406, 335] on h4 "Available slots" at bounding box center [493, 332] width 426 height 42
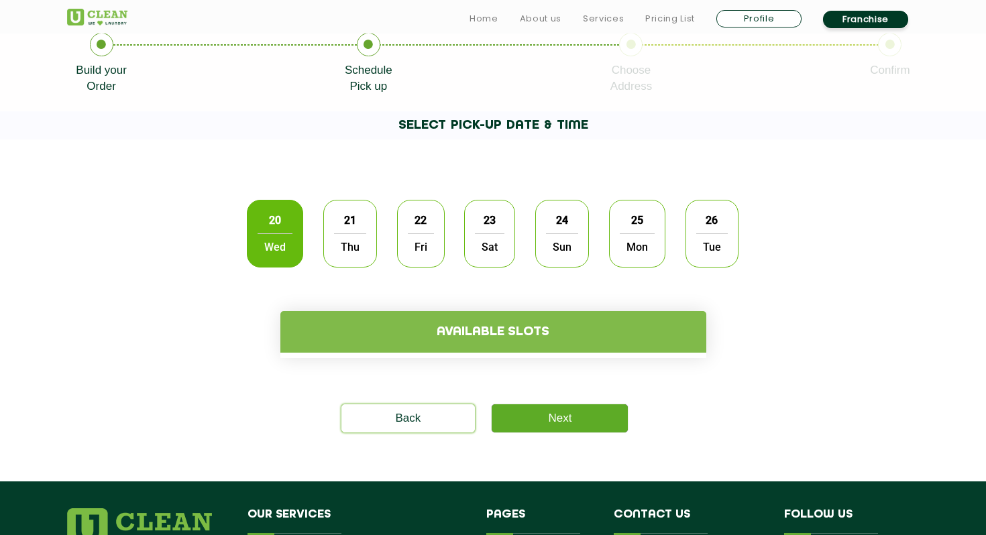
click at [568, 421] on link "Next" at bounding box center [560, 418] width 136 height 28
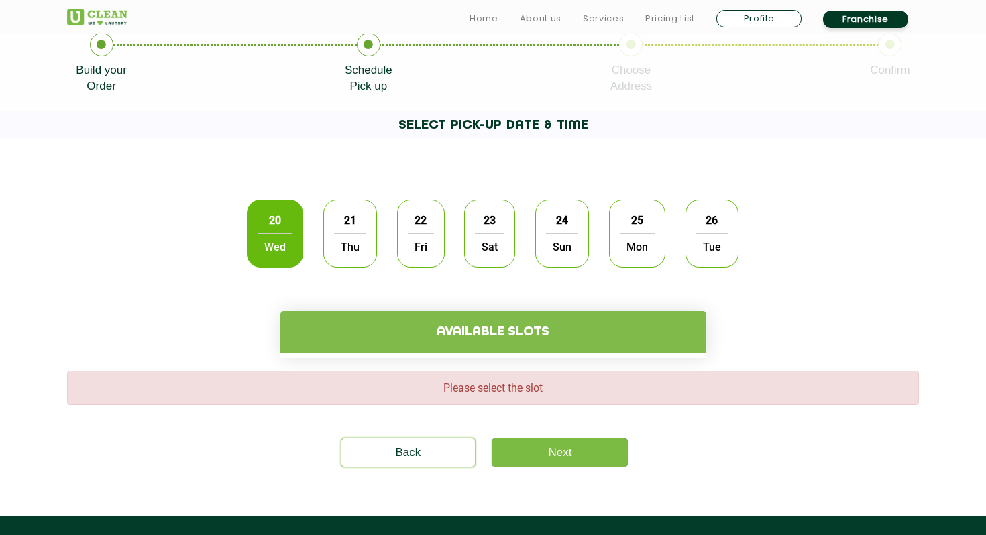
click at [514, 324] on h4 "Available slots" at bounding box center [493, 332] width 426 height 42
click at [499, 329] on h4 "Available slots" at bounding box center [493, 332] width 426 height 42
click at [348, 231] on span "21" at bounding box center [349, 220] width 25 height 26
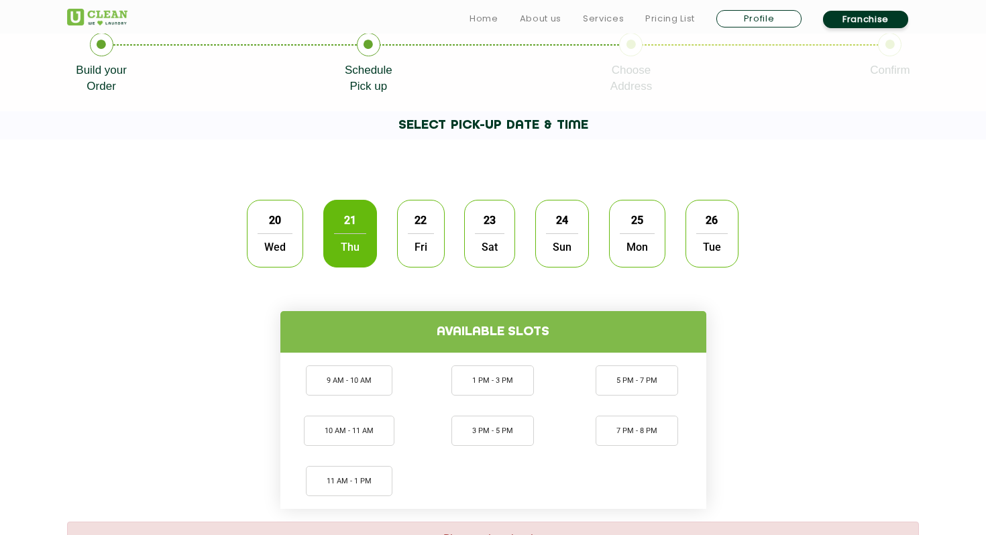
scroll to position [329, 0]
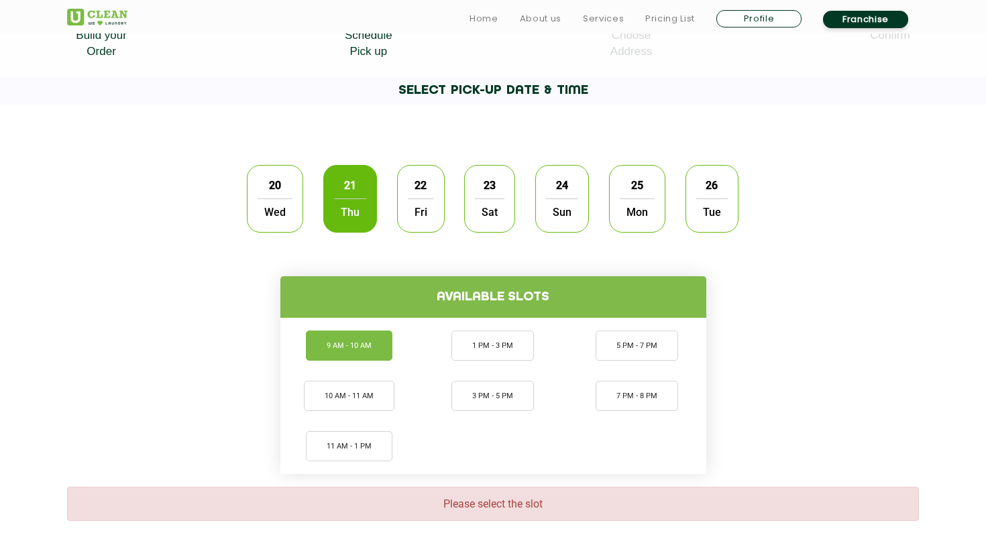
click at [382, 336] on li "9 AM - 10 AM" at bounding box center [349, 346] width 87 height 30
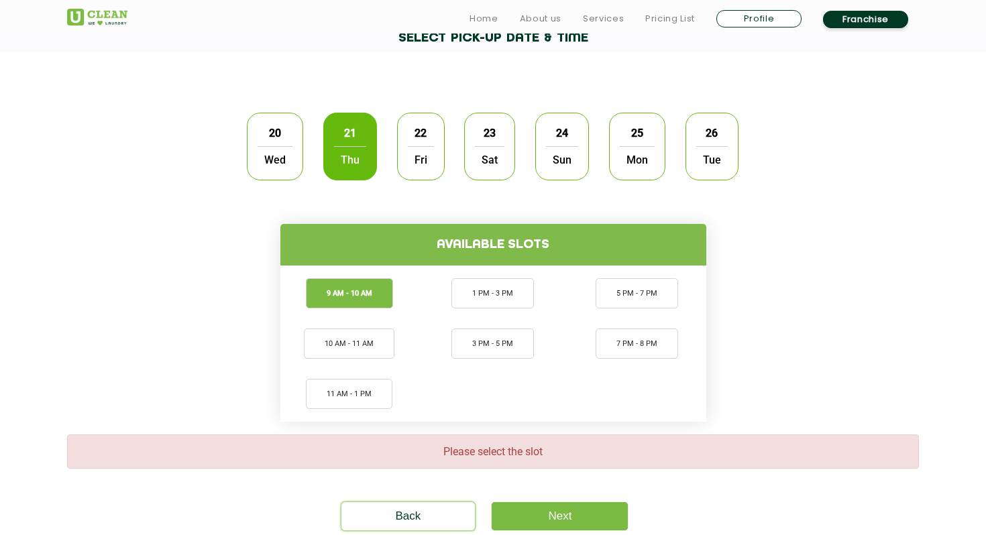
scroll to position [467, 0]
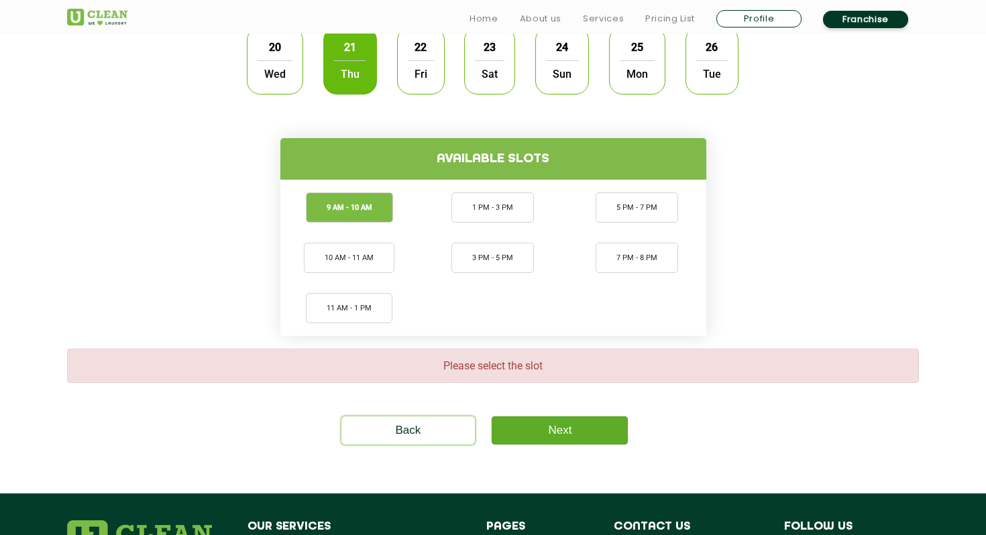
click at [540, 429] on link "Next" at bounding box center [560, 430] width 136 height 28
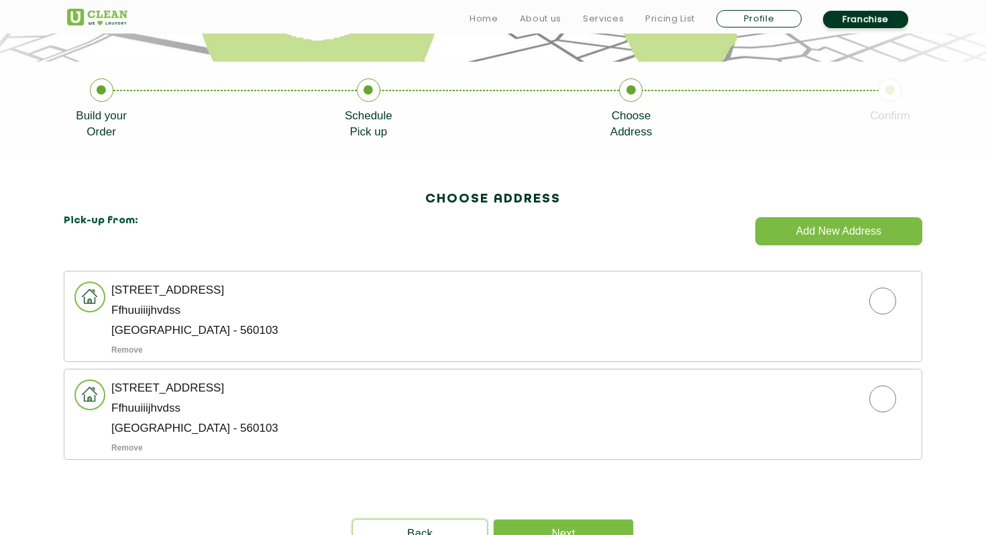
scroll to position [274, 0]
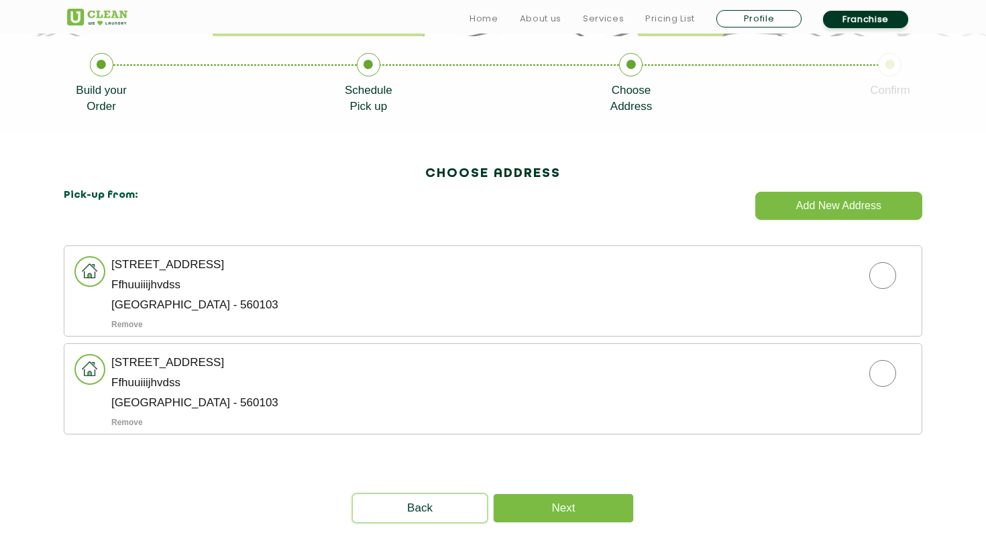
click at [548, 335] on li "808, Tower 1, Block B, Sindhu Amazon, Bellandur Ffhuuiiijhvdss Bengaluru - 5601…" at bounding box center [493, 290] width 858 height 91
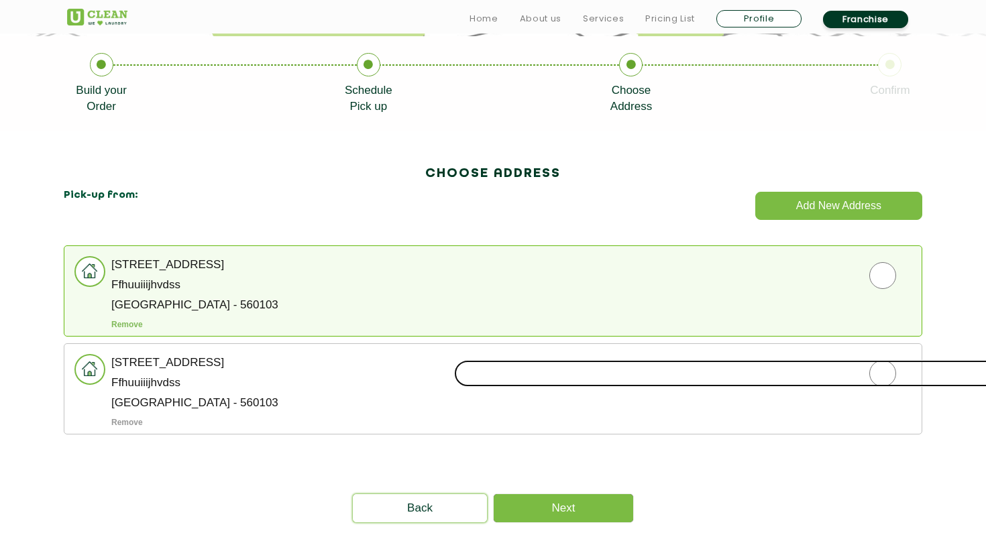
click at [890, 378] on input "radio" at bounding box center [882, 373] width 857 height 27
radio input "true"
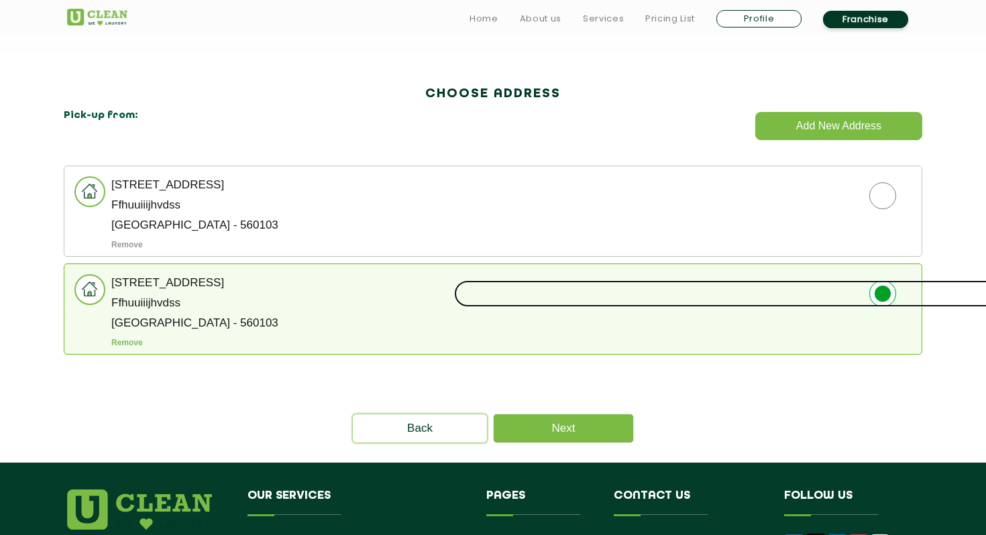
scroll to position [373, 0]
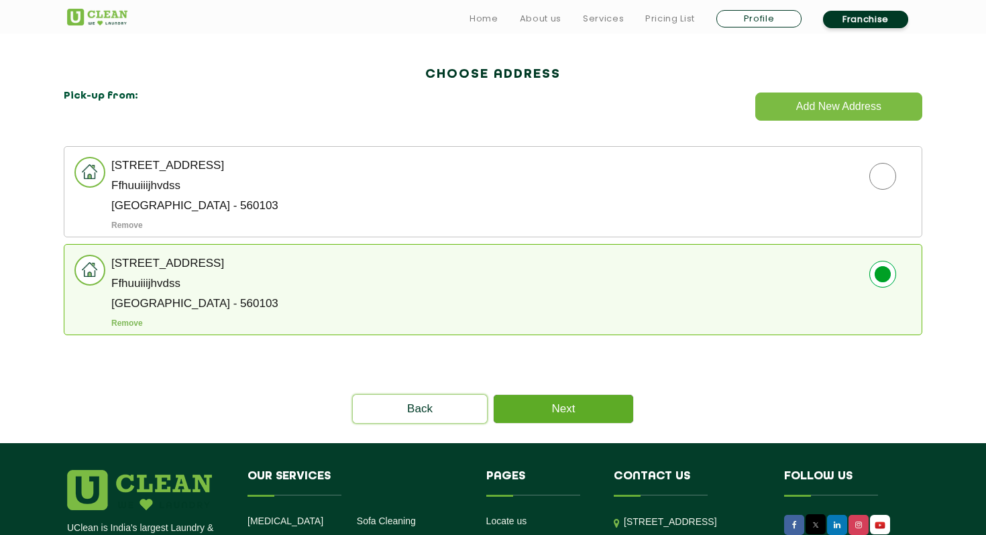
click at [617, 416] on link "Next" at bounding box center [563, 409] width 139 height 28
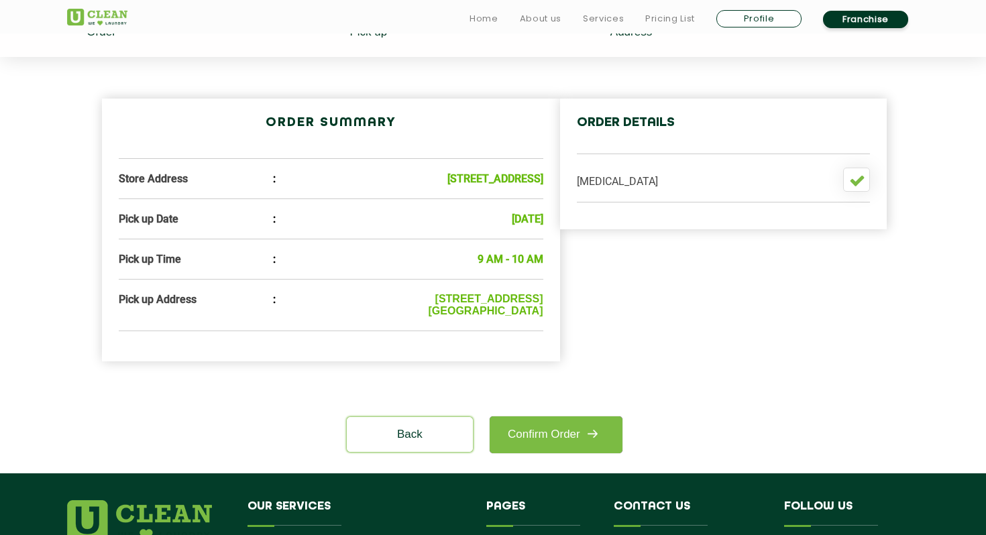
scroll to position [432, 0]
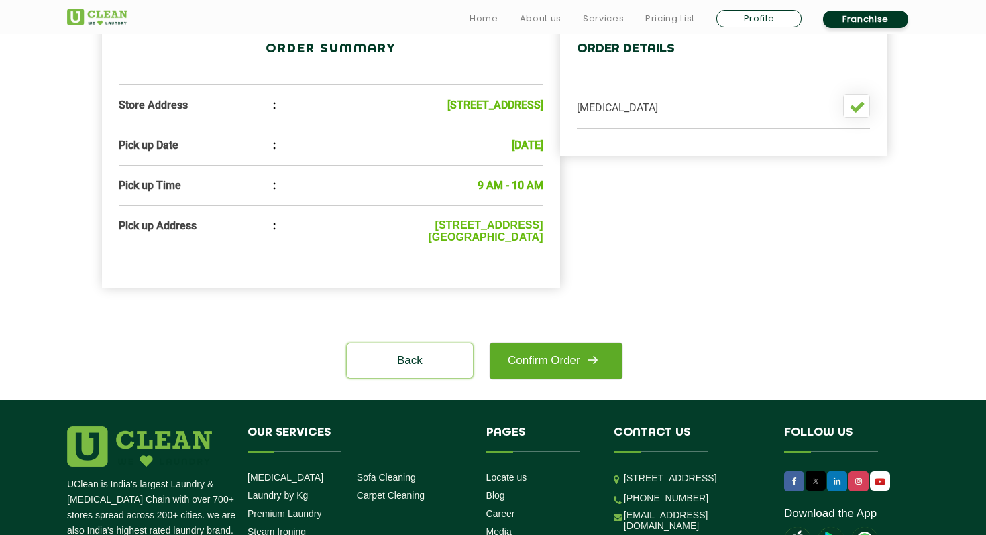
click at [573, 380] on link "Confirm Order" at bounding box center [556, 361] width 133 height 37
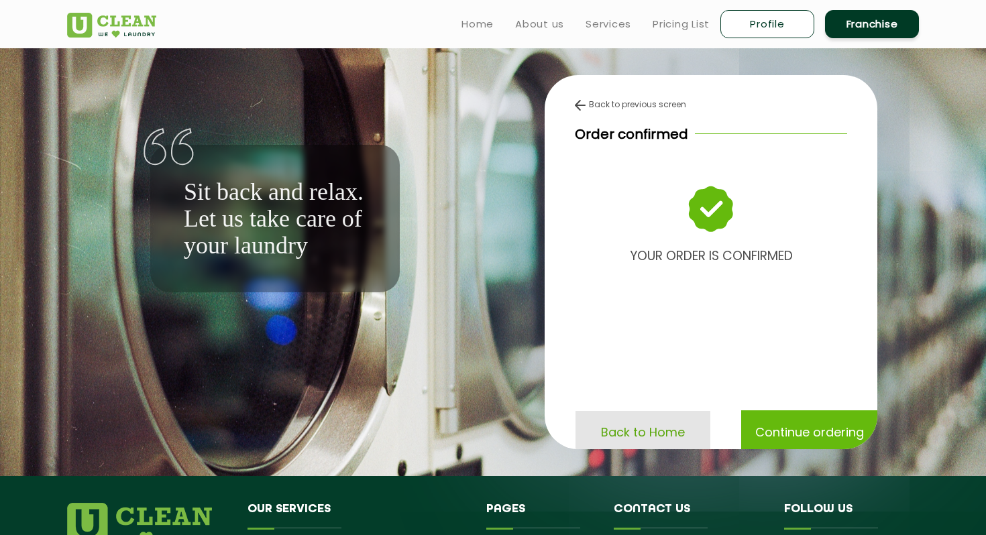
click at [659, 443] on p "Back to Home" at bounding box center [643, 432] width 84 height 23
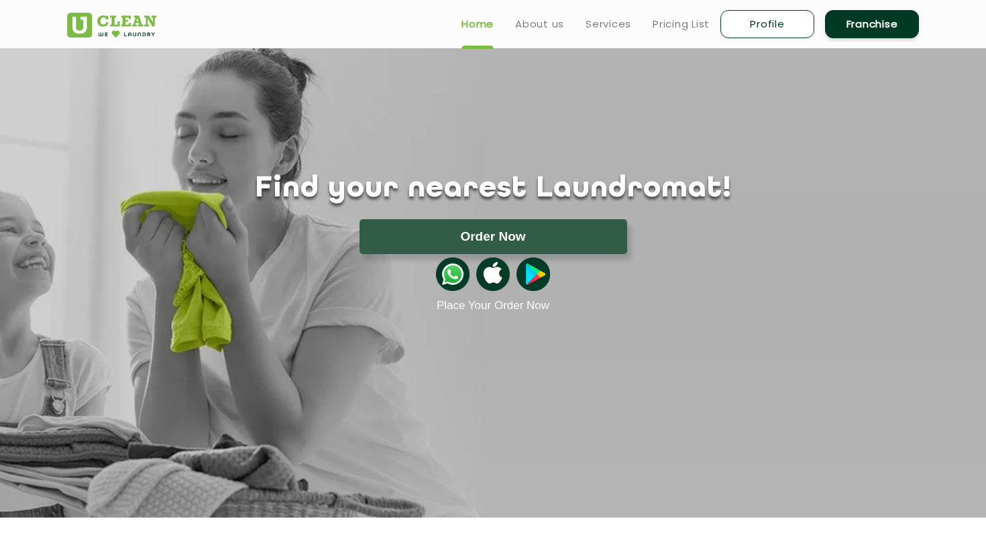
click at [754, 27] on link "Profile" at bounding box center [767, 24] width 94 height 28
select select
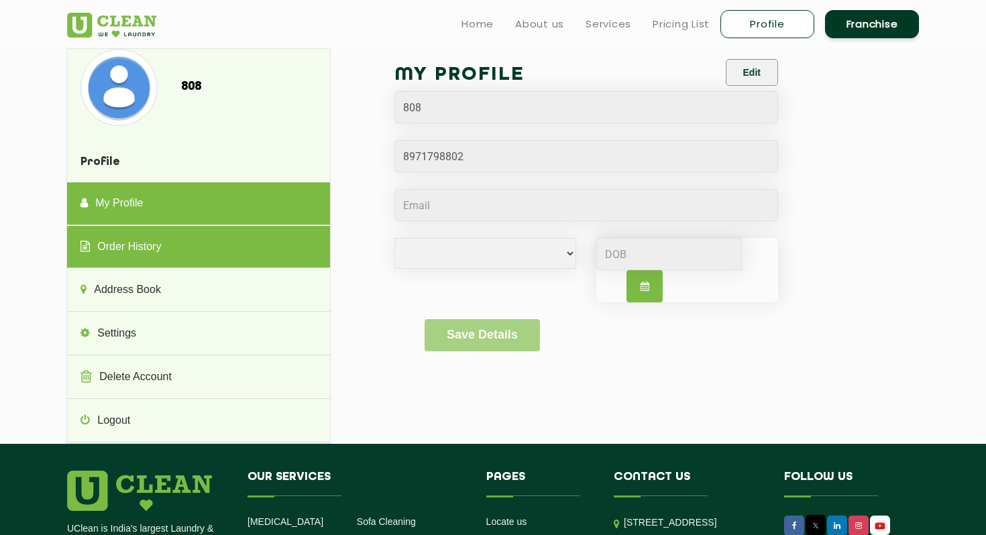
click at [238, 249] on link "Order History" at bounding box center [198, 247] width 262 height 43
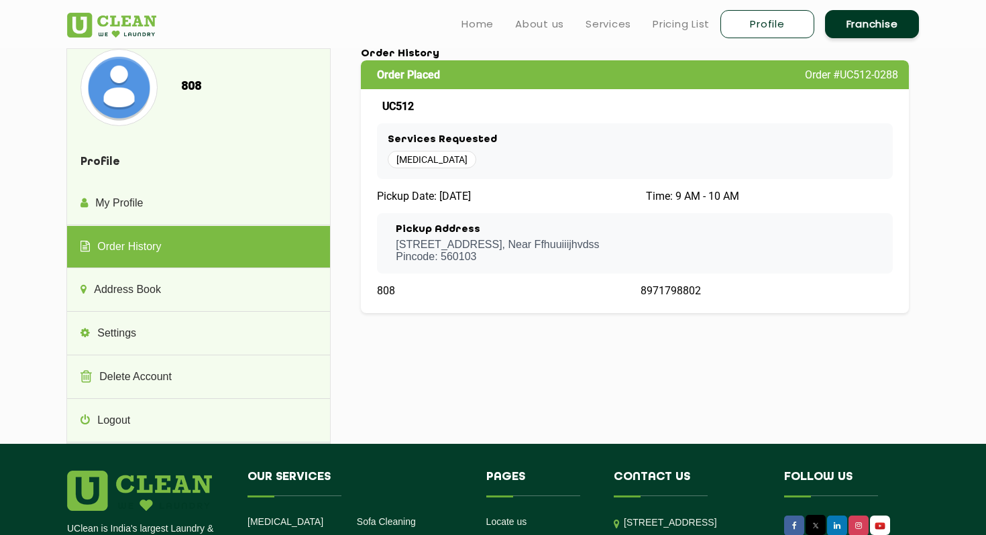
click at [564, 243] on p "808, [STREET_ADDRESS] , Near Ffhuuiiijhvdss Pincode: 560103" at bounding box center [497, 251] width 203 height 24
click at [848, 78] on span "Order #UC512-0288" at bounding box center [851, 74] width 93 height 13
